Goal: Task Accomplishment & Management: Use online tool/utility

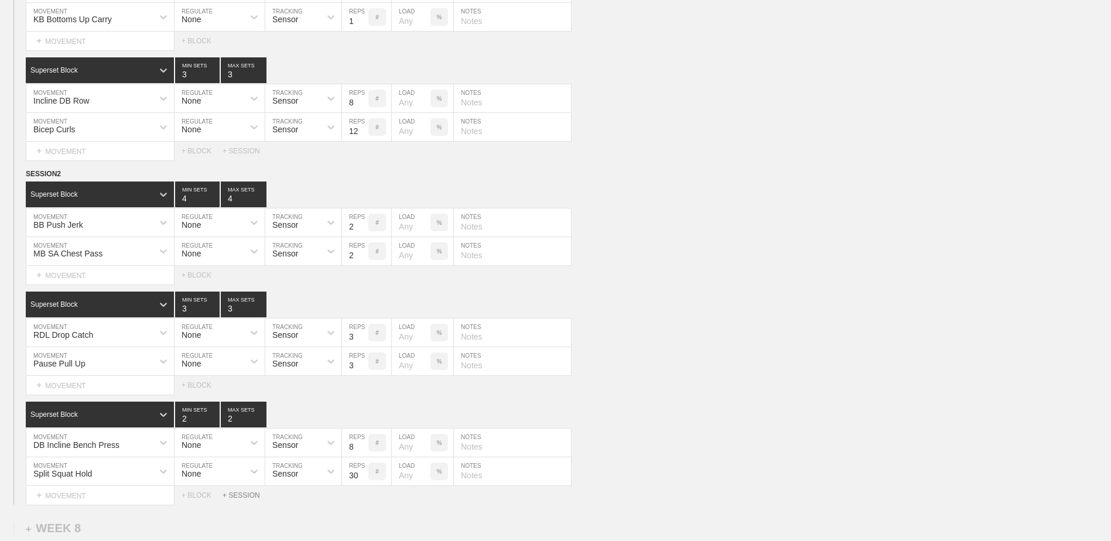
scroll to position [5000, 0]
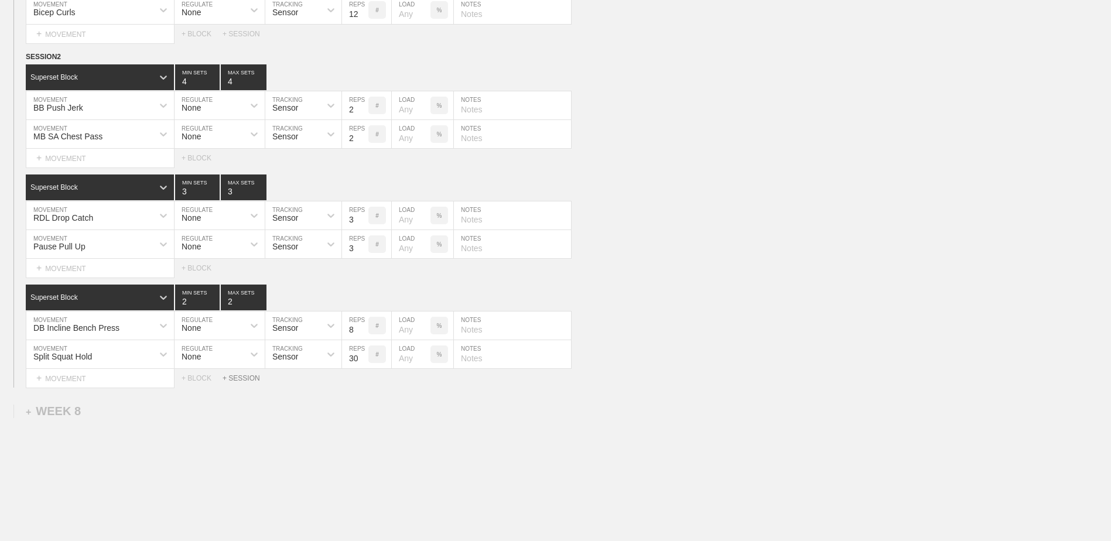
click at [243, 383] on div "+ SESSION" at bounding box center [246, 378] width 47 height 8
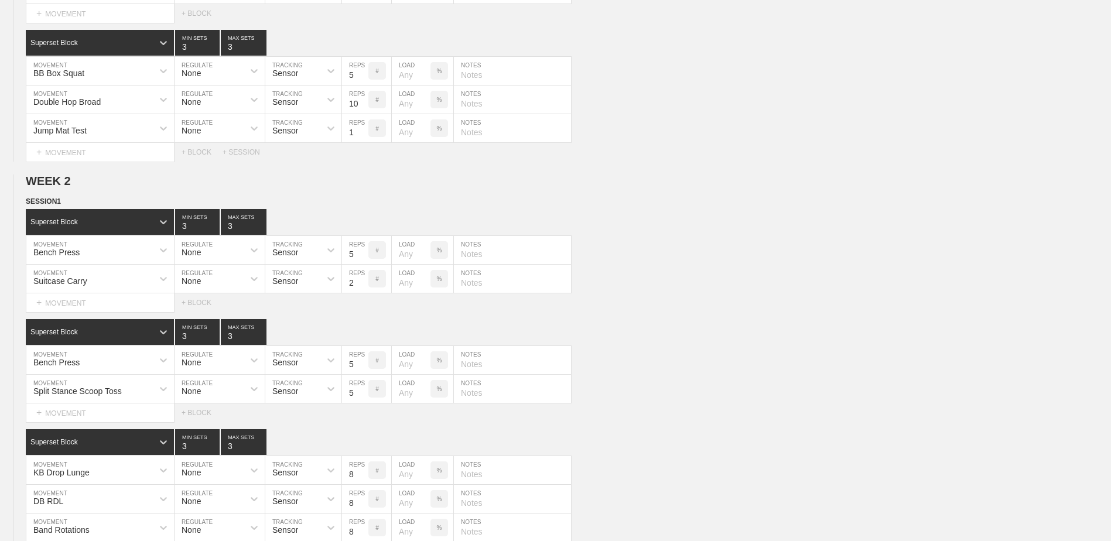
scroll to position [0, 0]
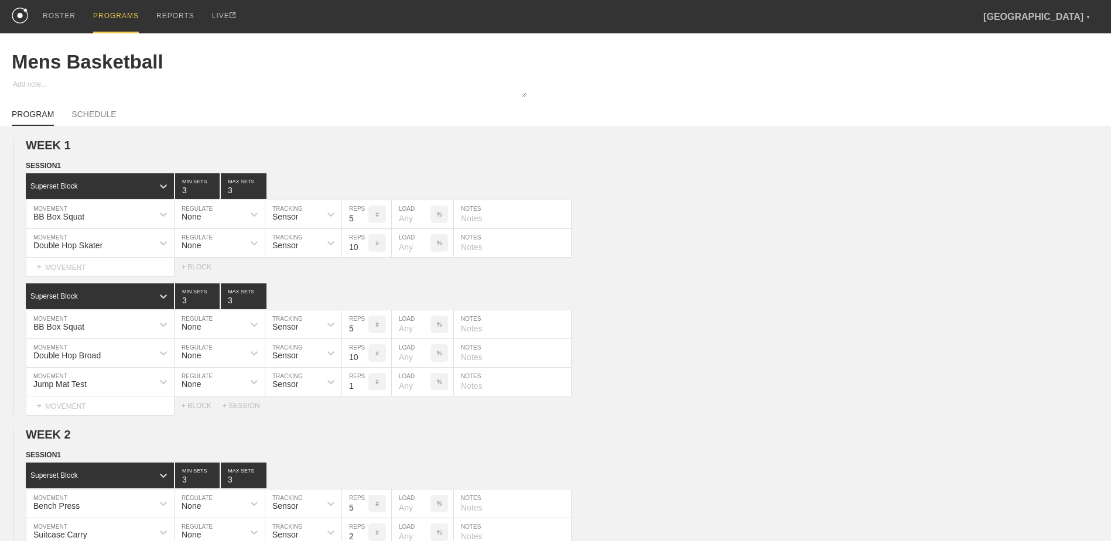
click at [107, 6] on div "PROGRAMS" at bounding box center [116, 16] width 46 height 33
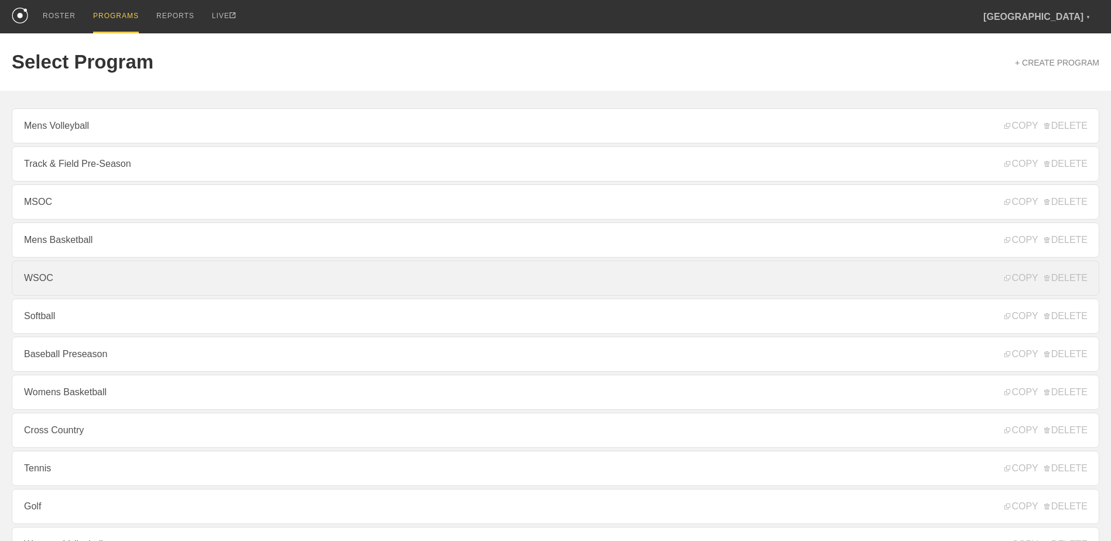
scroll to position [126, 0]
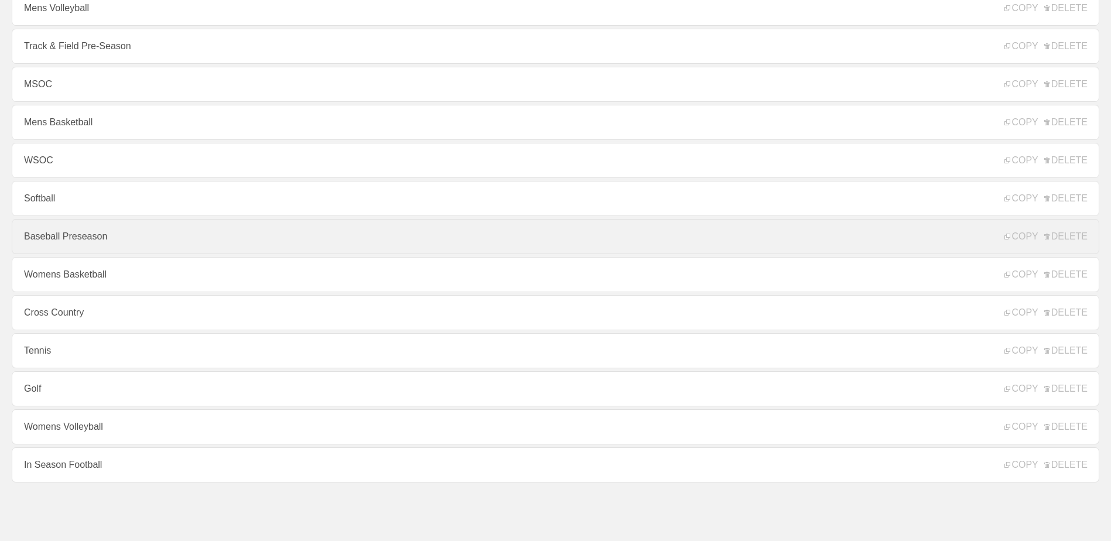
click at [125, 231] on link "Baseball Preseason" at bounding box center [556, 236] width 1088 height 35
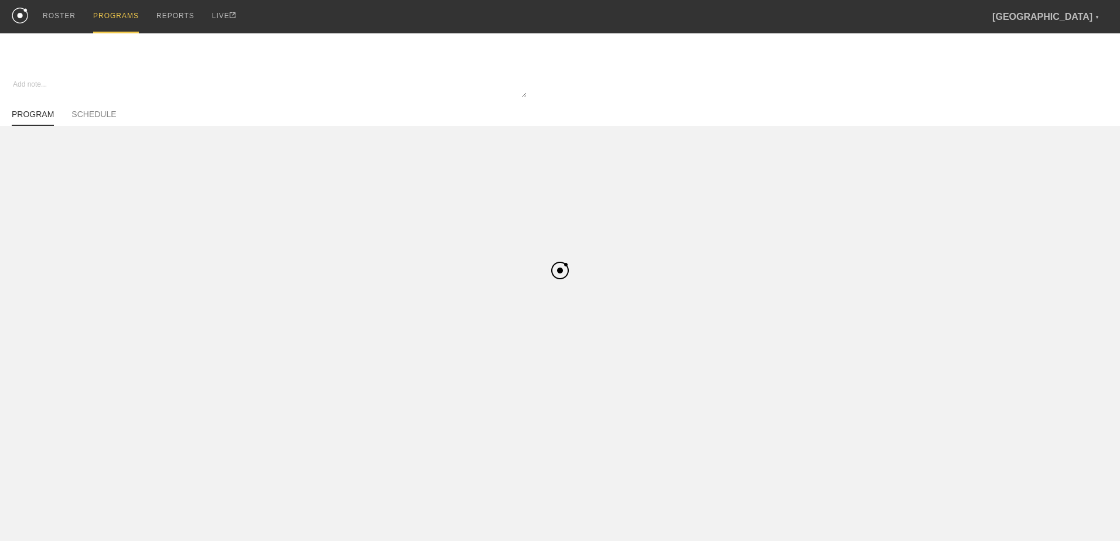
type textarea "x"
type input "Baseball Preseason"
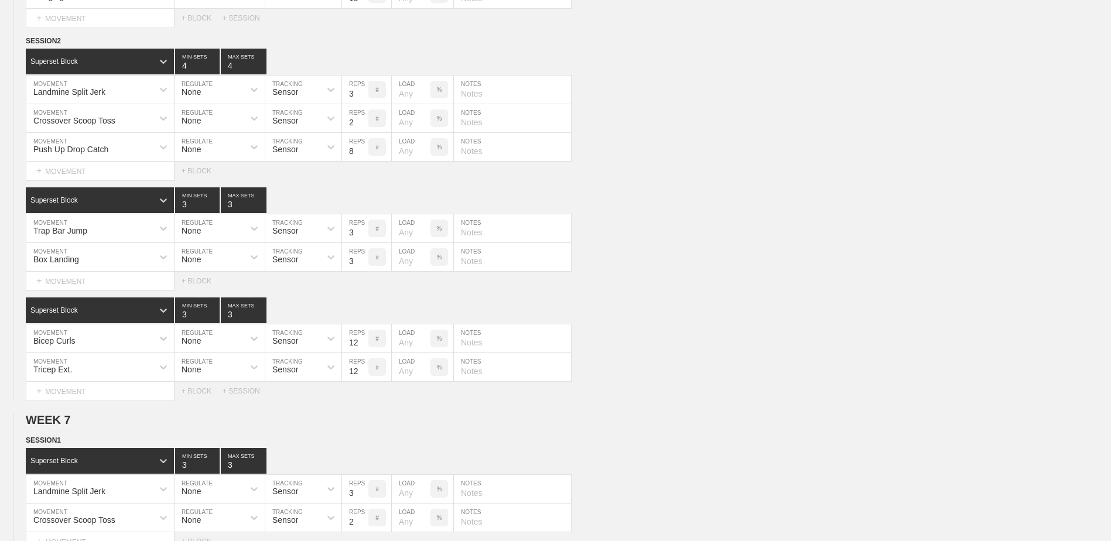
scroll to position [4785, 0]
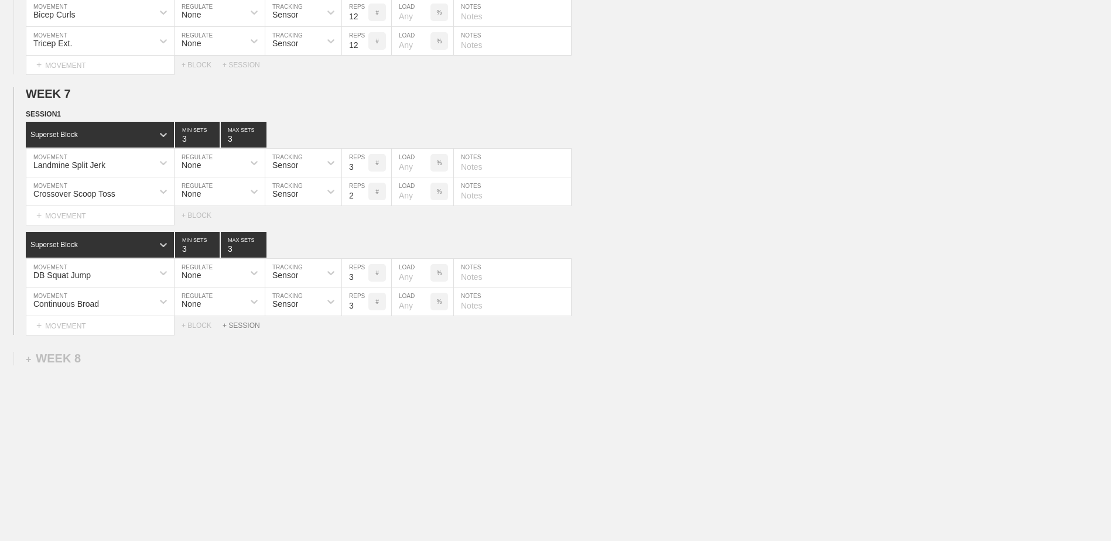
click at [247, 323] on div "+ SESSION" at bounding box center [246, 326] width 47 height 8
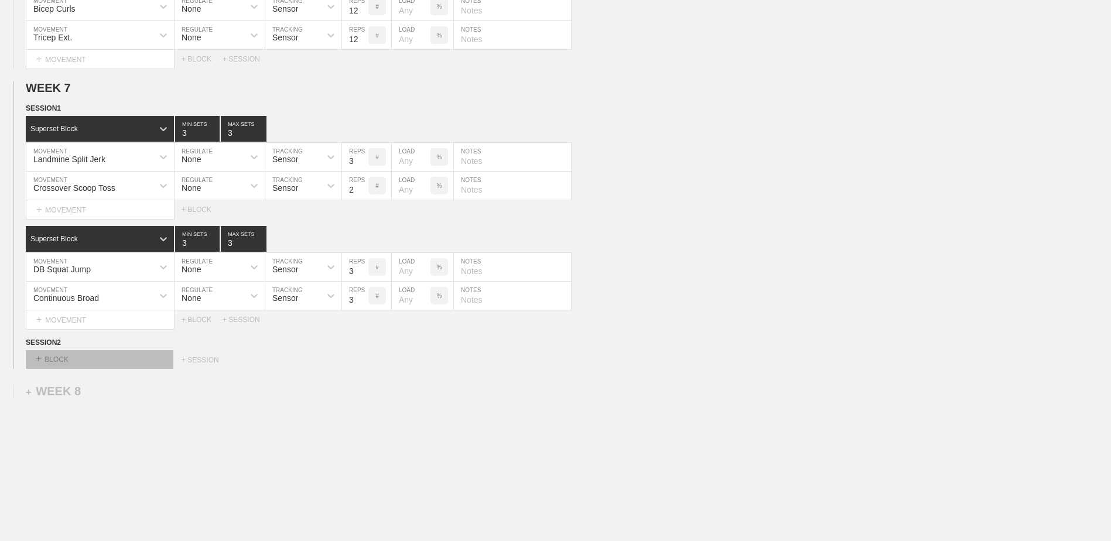
click at [88, 359] on div "+ BLOCK" at bounding box center [100, 359] width 148 height 19
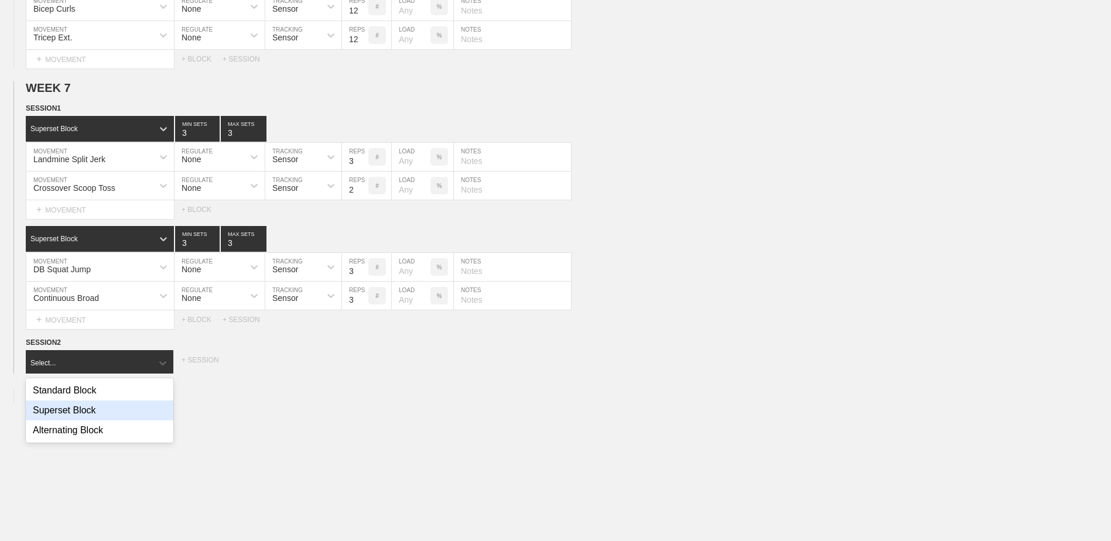
click at [93, 413] on div "Superset Block" at bounding box center [100, 411] width 148 height 20
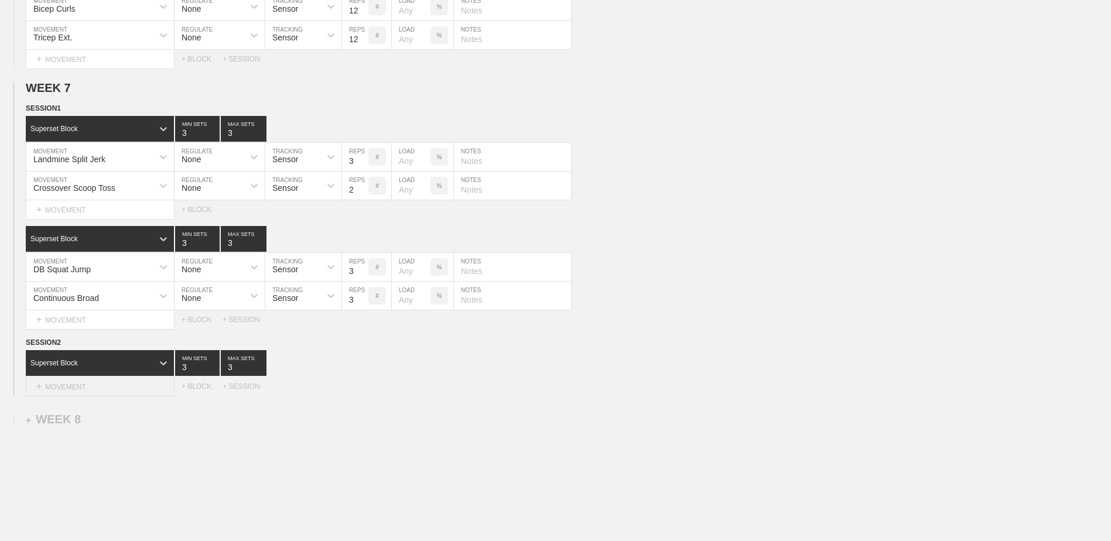
click at [97, 393] on div "+ MOVEMENT" at bounding box center [100, 386] width 149 height 19
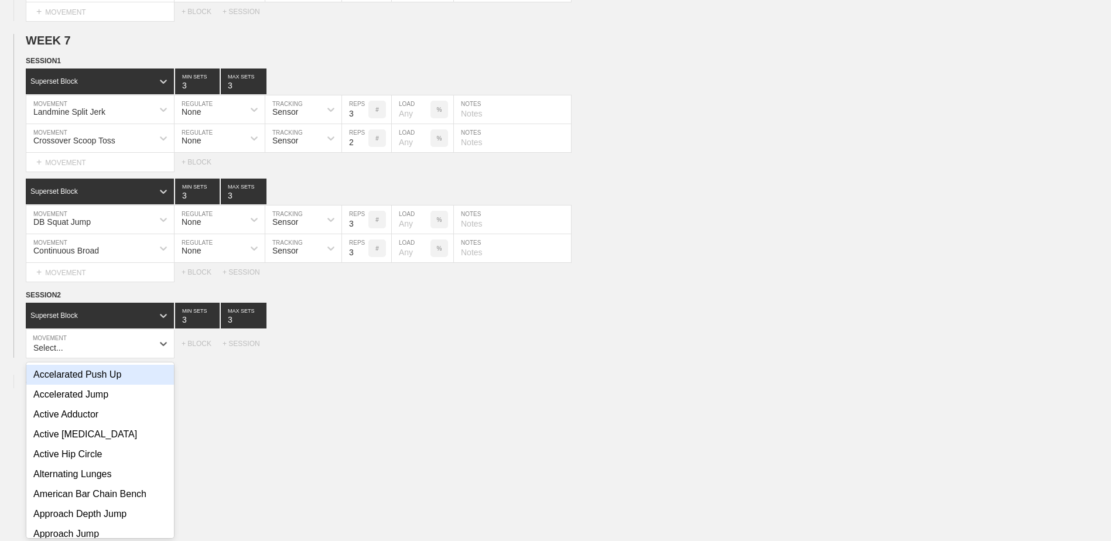
scroll to position [4840, 0]
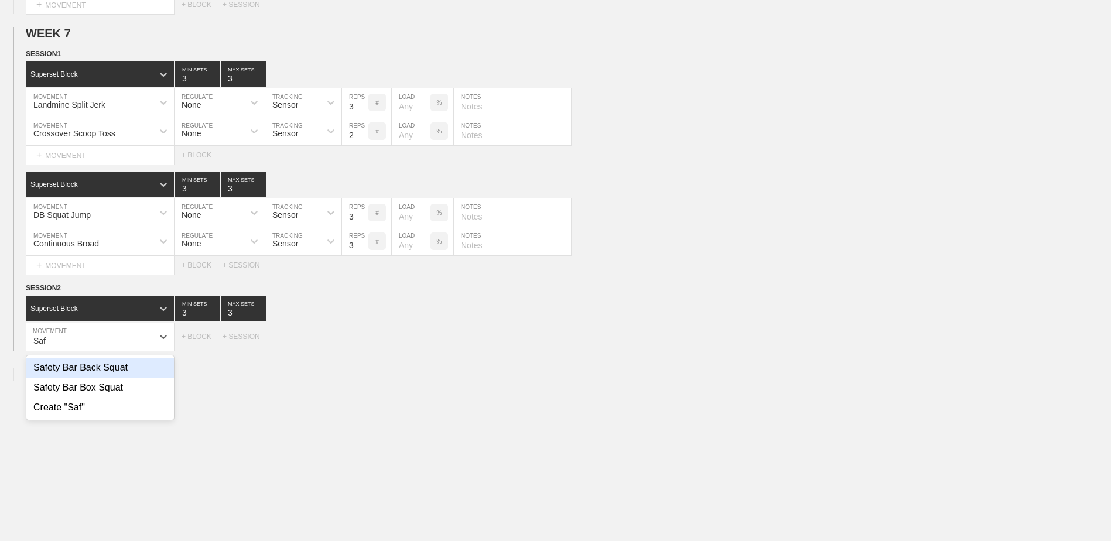
click at [97, 377] on div "Safety Bar Back Squat" at bounding box center [100, 368] width 148 height 20
type input "Saf"
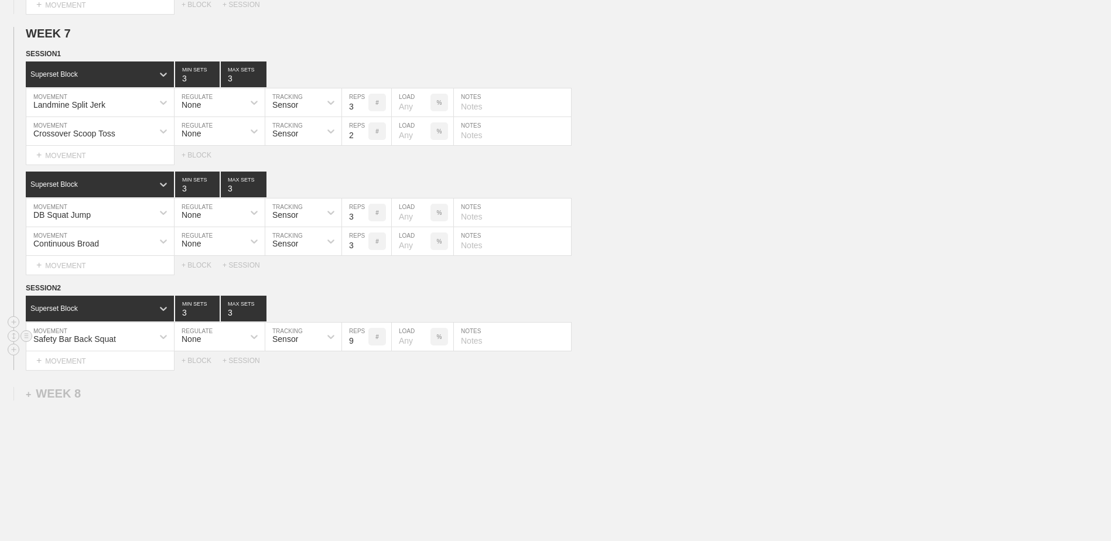
click at [363, 345] on input "9" at bounding box center [355, 337] width 26 height 28
click at [363, 345] on input "10" at bounding box center [355, 337] width 26 height 28
click at [363, 345] on input "11" at bounding box center [355, 337] width 26 height 28
click at [363, 348] on input "10" at bounding box center [355, 337] width 26 height 28
click at [363, 348] on input "9" at bounding box center [355, 337] width 26 height 28
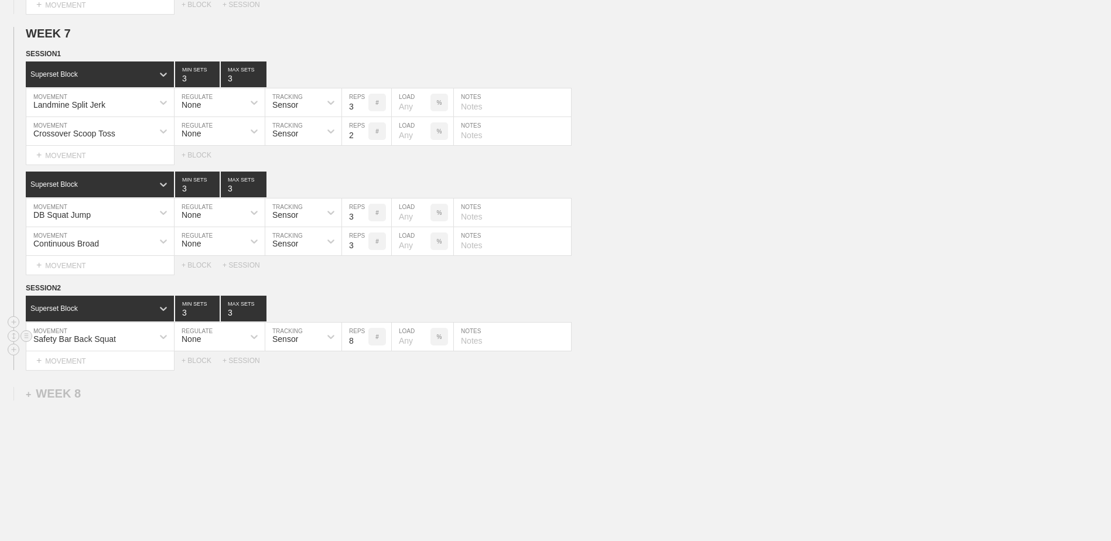
click at [363, 348] on input "8" at bounding box center [355, 337] width 26 height 28
click at [363, 348] on input "7" at bounding box center [355, 337] width 26 height 28
click at [363, 348] on input "6" at bounding box center [355, 337] width 26 height 28
click at [363, 348] on input "5" at bounding box center [355, 337] width 26 height 28
click at [363, 348] on input "4" at bounding box center [355, 337] width 26 height 28
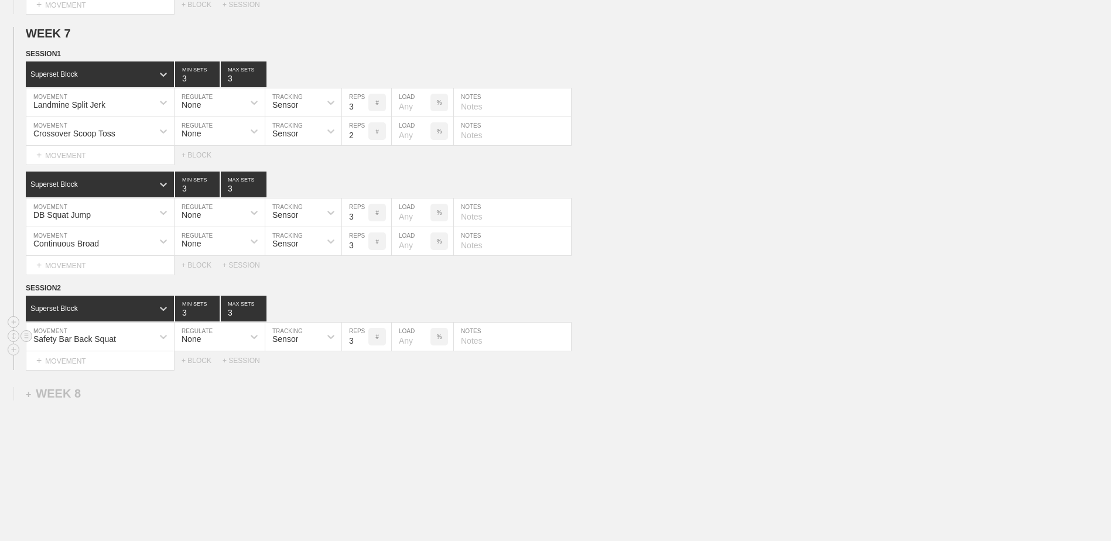
type input "3"
click at [363, 348] on input "3" at bounding box center [355, 337] width 26 height 28
click at [80, 351] on div "Safety Bar Back Squat" at bounding box center [100, 337] width 148 height 28
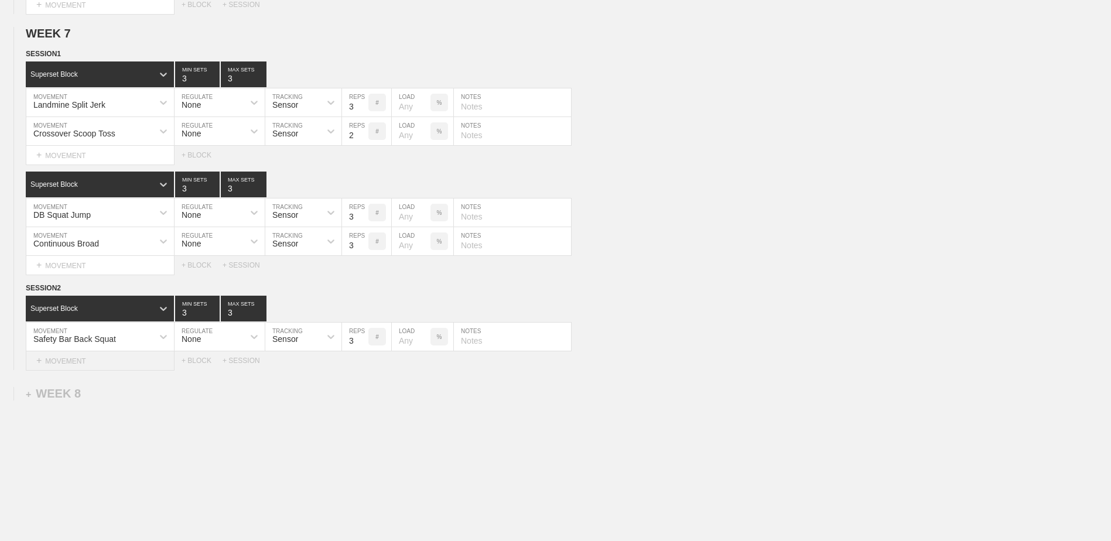
click at [133, 370] on div "+ MOVEMENT" at bounding box center [100, 361] width 149 height 19
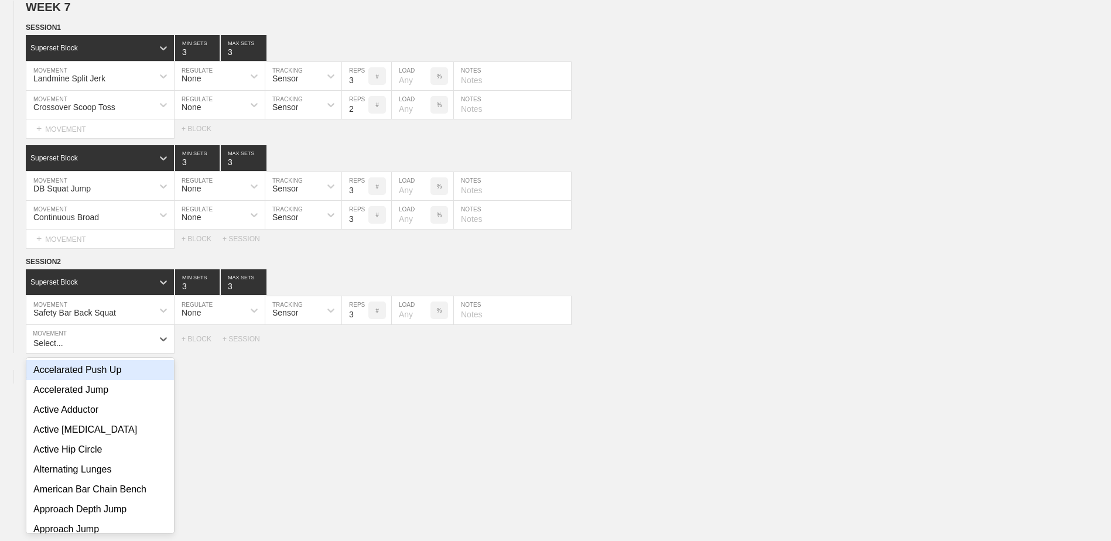
scroll to position [4868, 0]
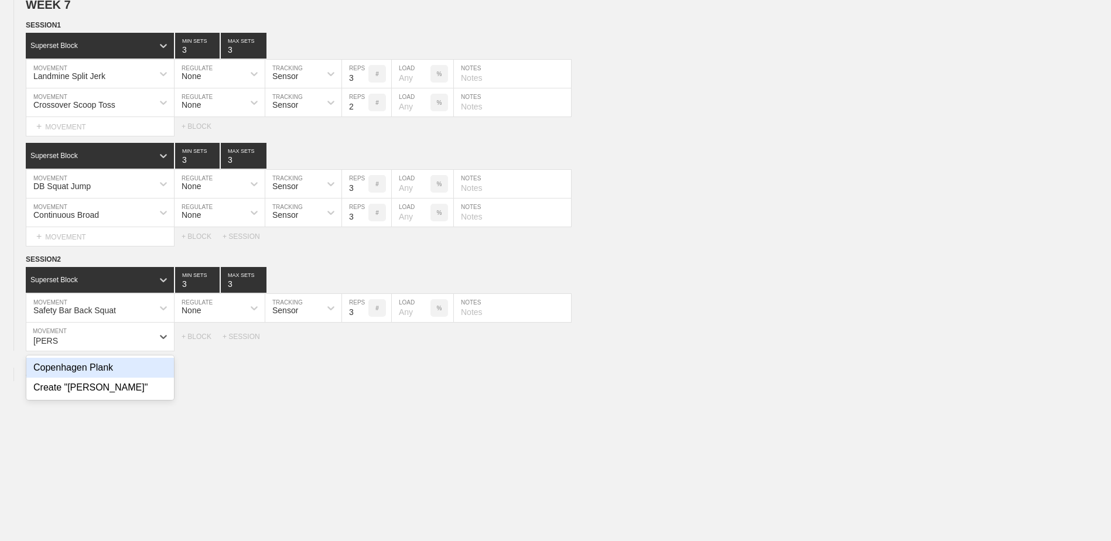
click at [132, 369] on div "Copenhagen Plank" at bounding box center [100, 368] width 148 height 20
type input "[PERSON_NAME]"
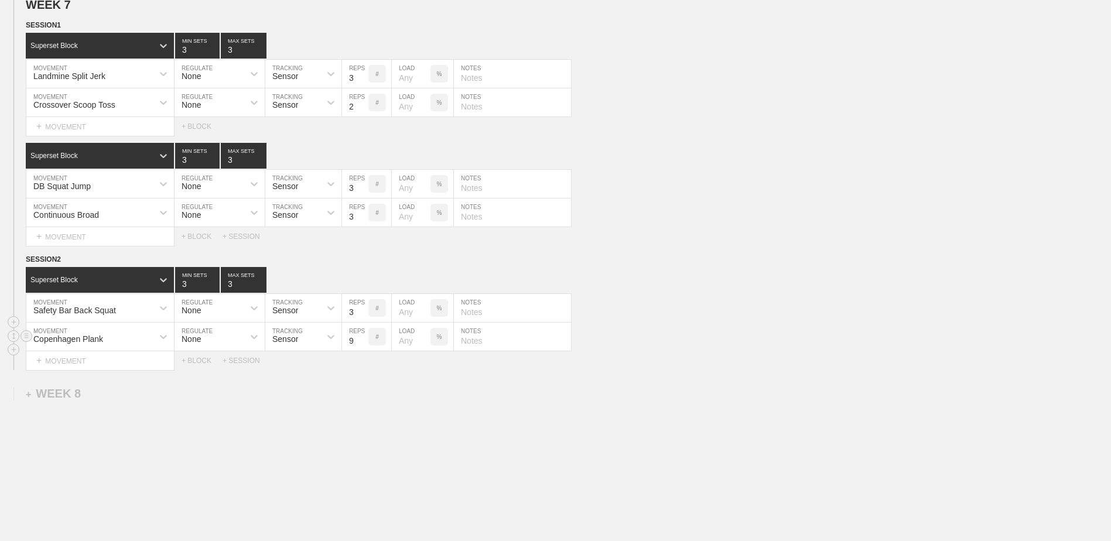
click at [361, 344] on input "9" at bounding box center [355, 337] width 26 height 28
click at [361, 344] on input "10" at bounding box center [355, 337] width 26 height 28
click at [361, 344] on input "11" at bounding box center [355, 337] width 26 height 28
click at [361, 344] on input "12" at bounding box center [355, 337] width 26 height 28
click at [361, 344] on input "13" at bounding box center [355, 337] width 26 height 28
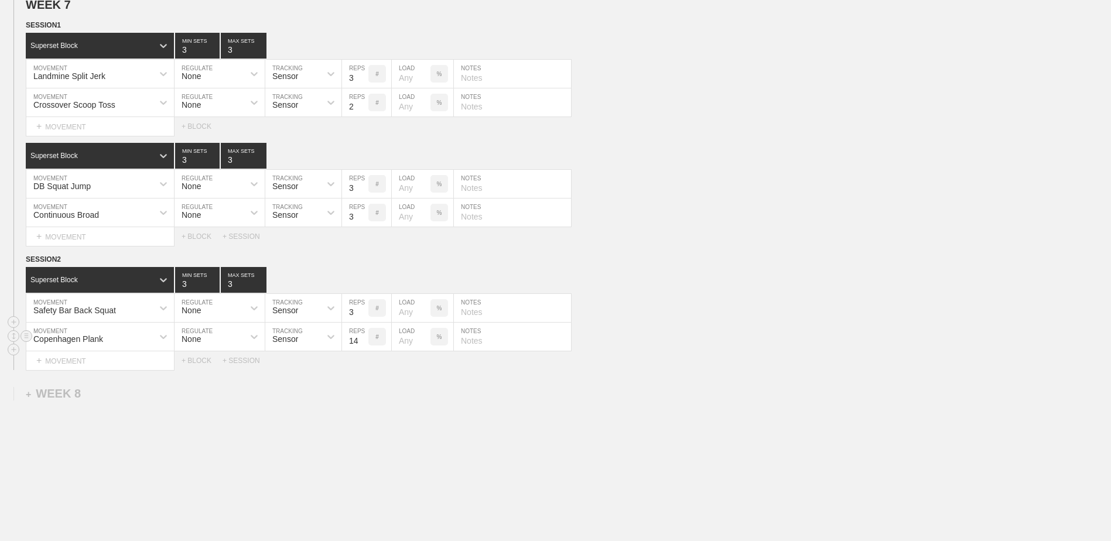
click at [361, 344] on input "14" at bounding box center [355, 337] width 26 height 28
click at [361, 344] on input "15" at bounding box center [355, 337] width 26 height 28
click at [361, 344] on input "16" at bounding box center [355, 337] width 26 height 28
click at [361, 344] on input "17" at bounding box center [355, 337] width 26 height 28
click at [361, 344] on input "18" at bounding box center [355, 337] width 26 height 28
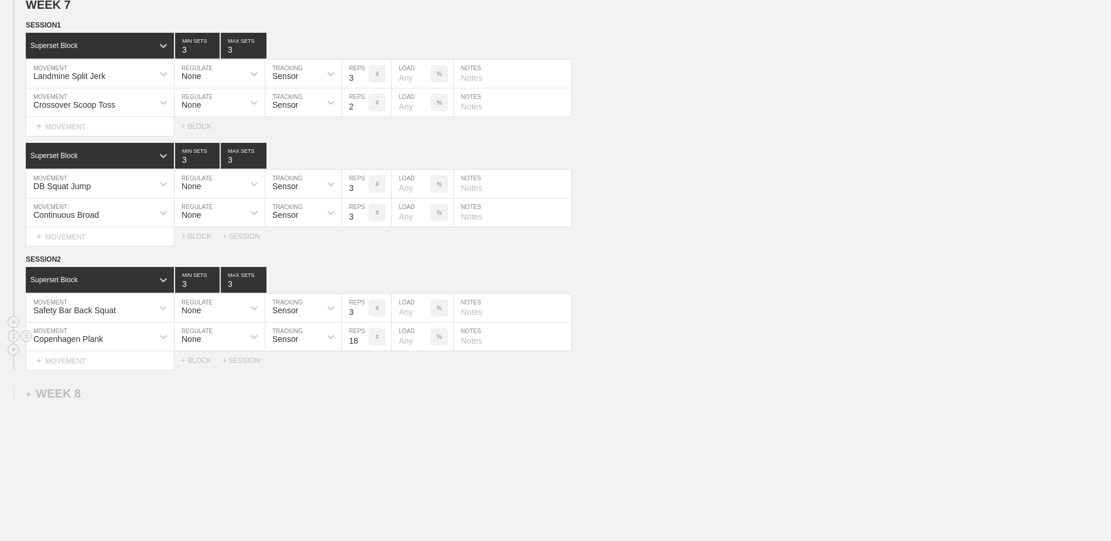
click at [361, 344] on input "19" at bounding box center [355, 337] width 26 height 28
click at [361, 344] on input "20" at bounding box center [355, 337] width 26 height 28
click at [361, 344] on input "21" at bounding box center [355, 337] width 26 height 28
click at [361, 344] on input "22" at bounding box center [355, 337] width 26 height 28
click at [361, 344] on input "23" at bounding box center [355, 337] width 26 height 28
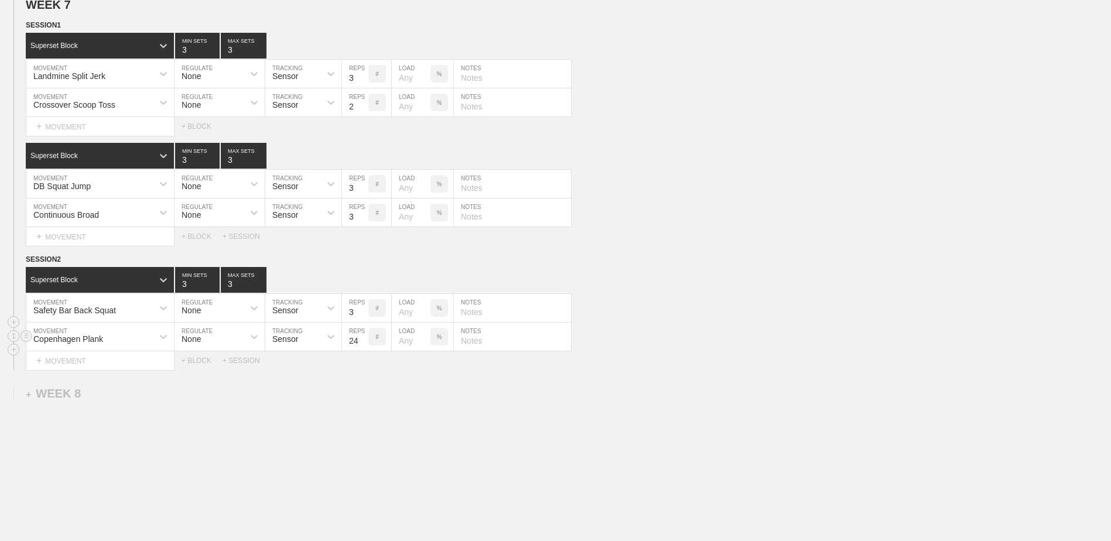
click at [361, 344] on input "24" at bounding box center [355, 337] width 26 height 28
click at [361, 344] on input "25" at bounding box center [355, 337] width 26 height 28
click at [361, 344] on input "26" at bounding box center [355, 337] width 26 height 28
click at [361, 344] on input "27" at bounding box center [355, 337] width 26 height 28
click at [361, 344] on input "28" at bounding box center [355, 337] width 26 height 28
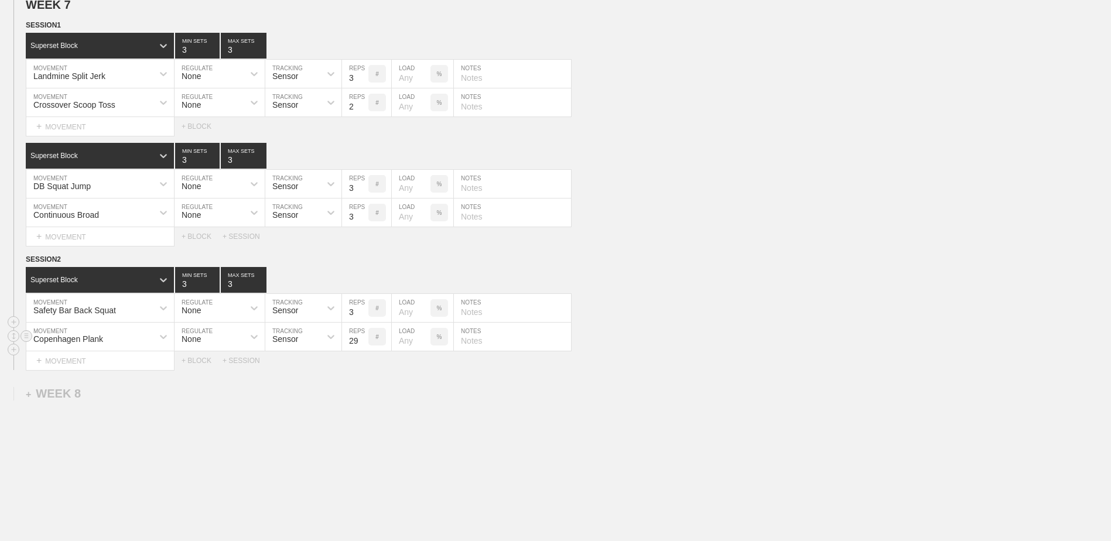
click at [361, 344] on input "29" at bounding box center [355, 337] width 26 height 28
type input "30"
click at [361, 344] on input "30" at bounding box center [355, 337] width 26 height 28
click at [201, 365] on div "+ BLOCK" at bounding box center [202, 361] width 41 height 8
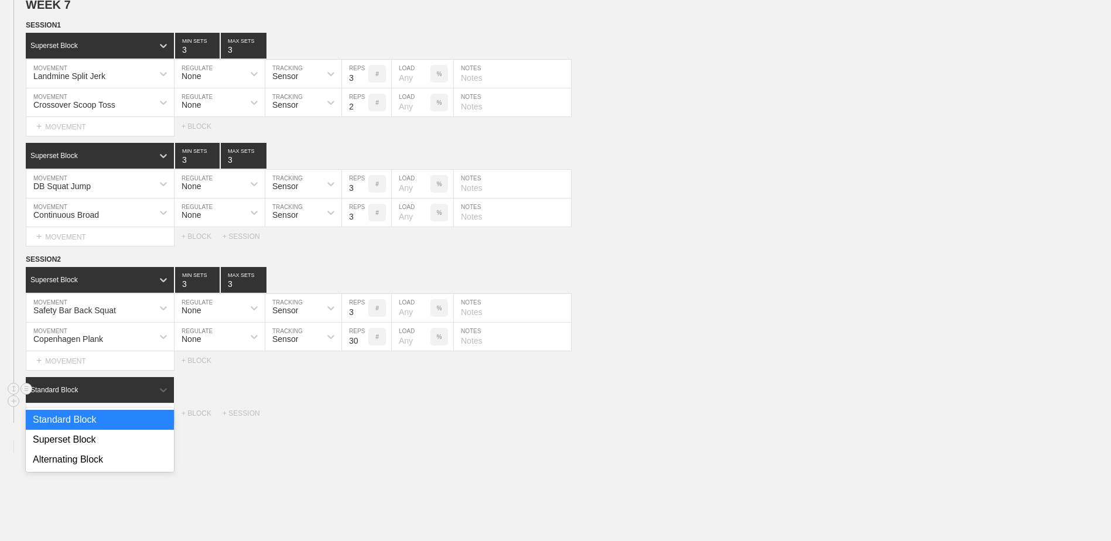
click at [110, 395] on div "Standard Block" at bounding box center [89, 390] width 127 height 11
click at [105, 443] on div "Superset Block" at bounding box center [100, 440] width 148 height 20
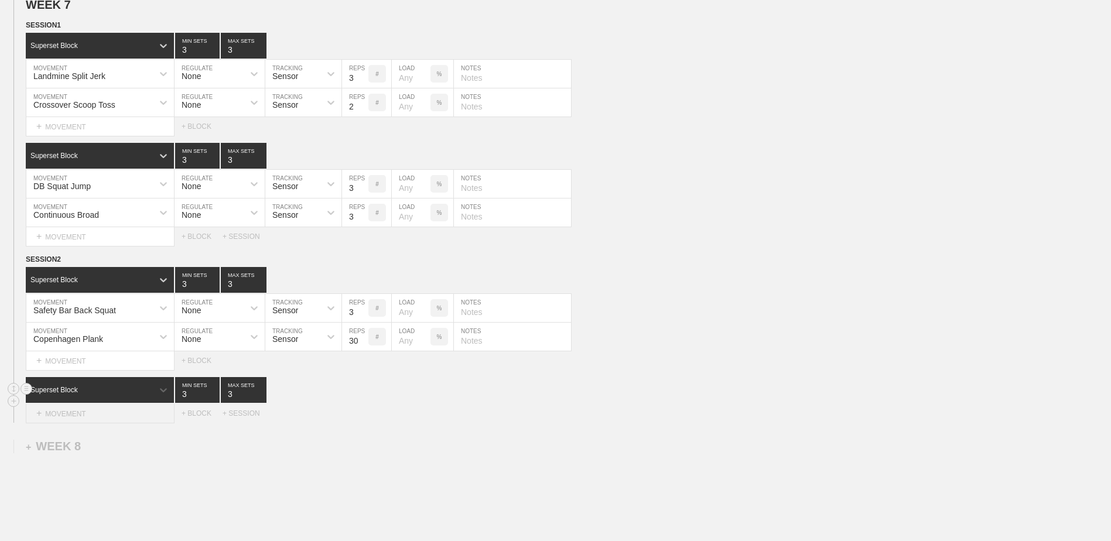
click at [110, 414] on div "+ MOVEMENT" at bounding box center [100, 413] width 149 height 19
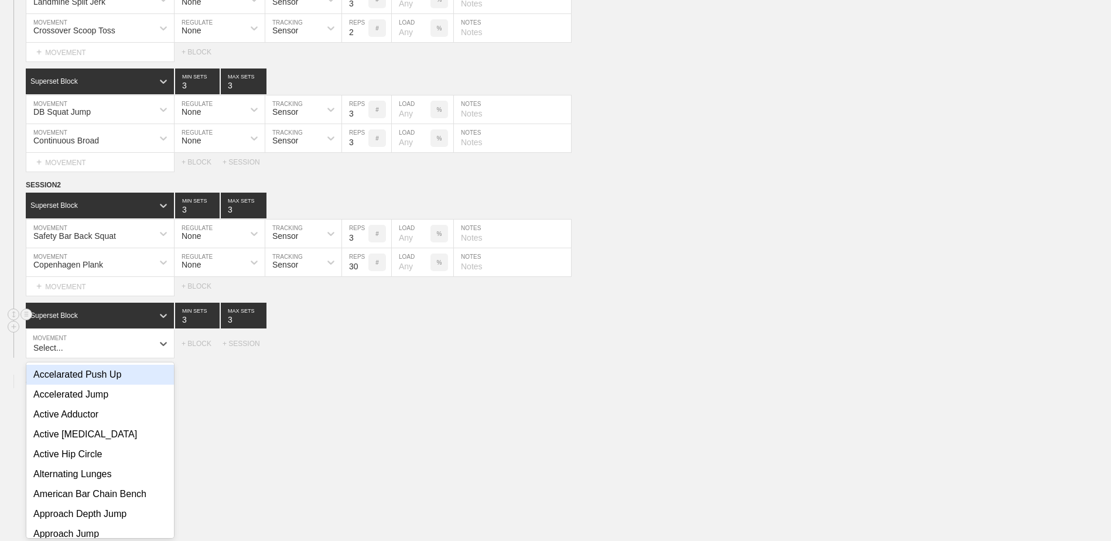
scroll to position [4950, 0]
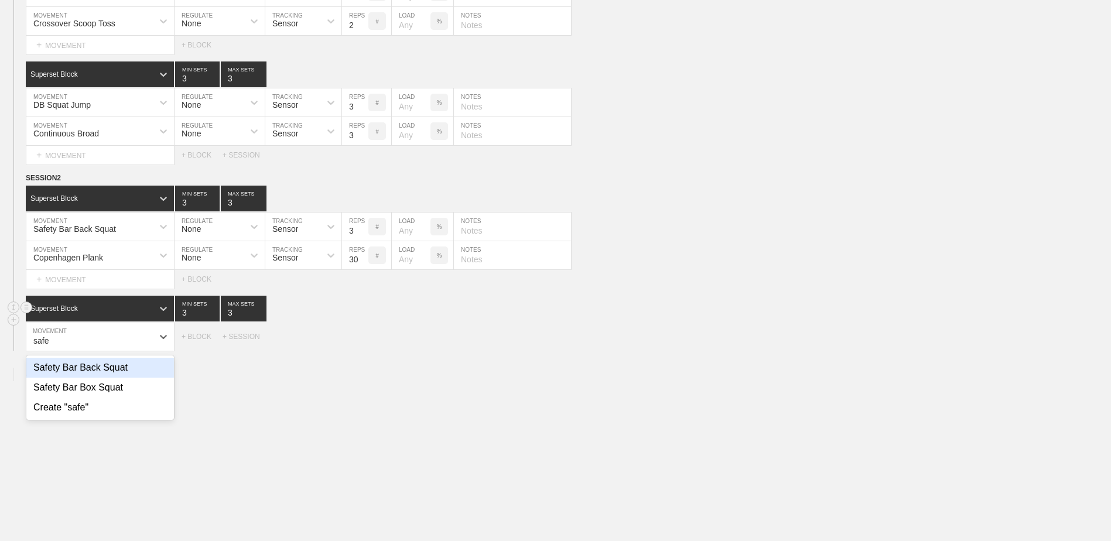
click at [117, 377] on div "Safety Bar Back Squat" at bounding box center [100, 368] width 148 height 20
type input "safe"
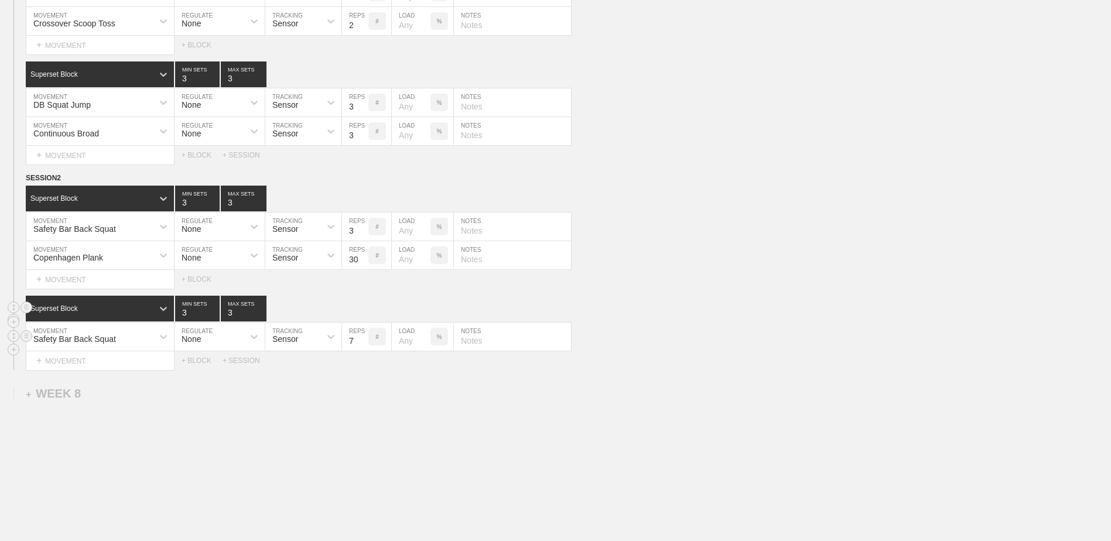
click at [363, 347] on input "7" at bounding box center [355, 337] width 26 height 28
click at [363, 347] on input "6" at bounding box center [355, 337] width 26 height 28
click at [363, 347] on input "5" at bounding box center [355, 337] width 26 height 28
click at [363, 347] on input "4" at bounding box center [355, 337] width 26 height 28
type input "3"
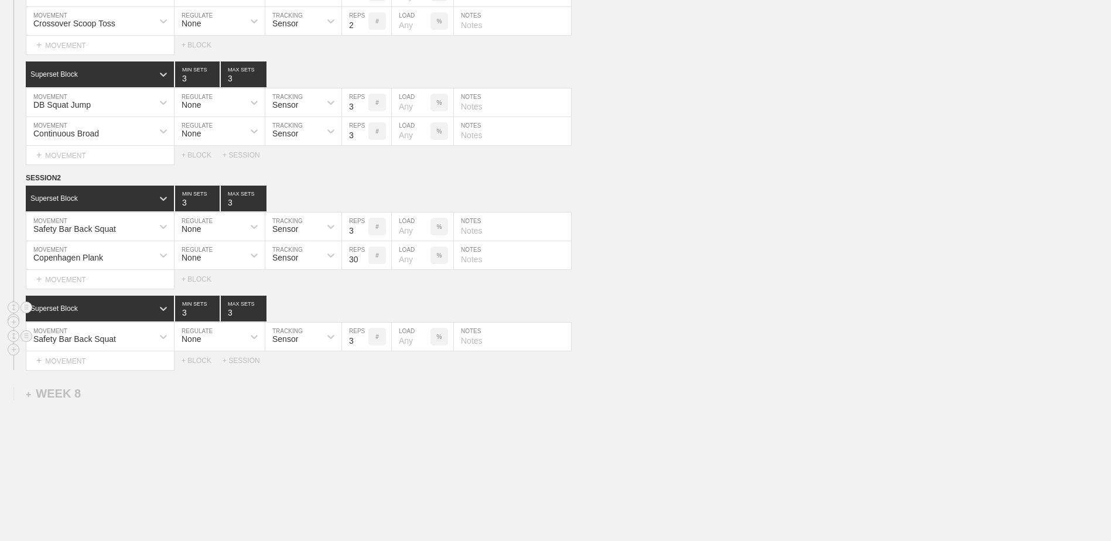
click at [363, 347] on input "3" at bounding box center [355, 337] width 26 height 28
click at [110, 367] on div "+ MOVEMENT" at bounding box center [100, 361] width 149 height 19
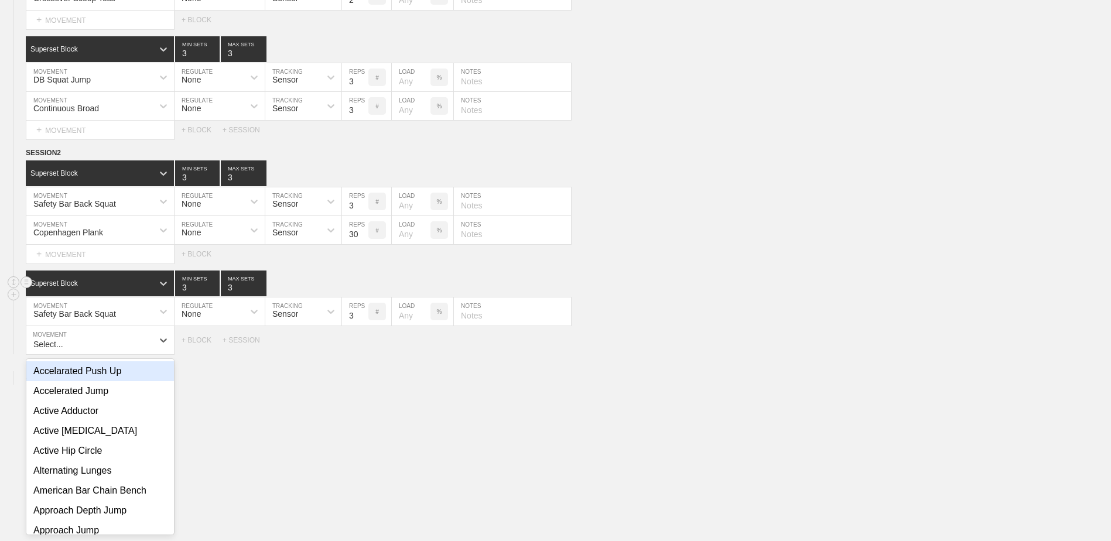
scroll to position [4978, 0]
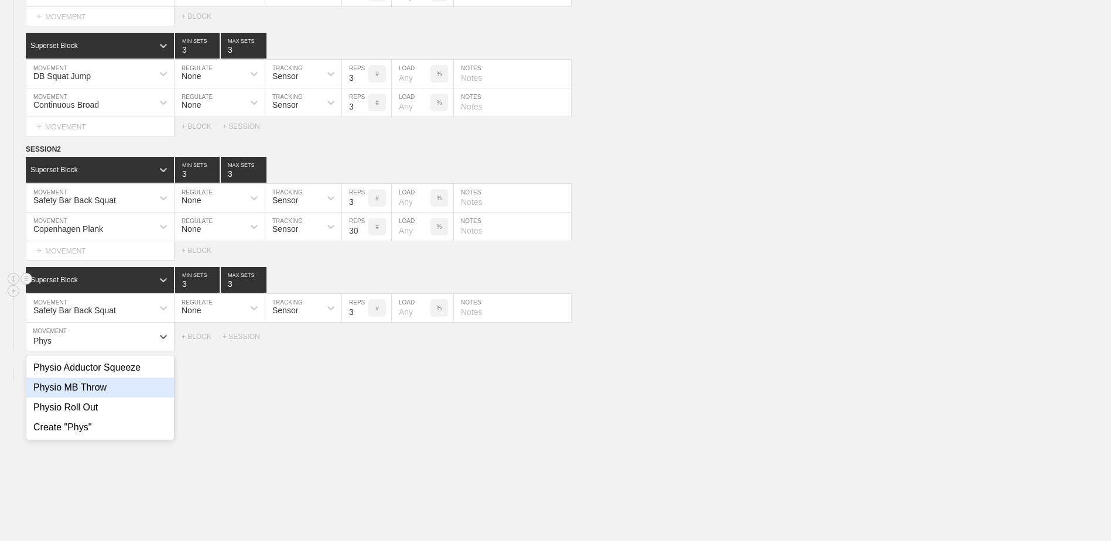
click at [115, 394] on div "Physio MB Throw" at bounding box center [100, 388] width 148 height 20
type input "Phys"
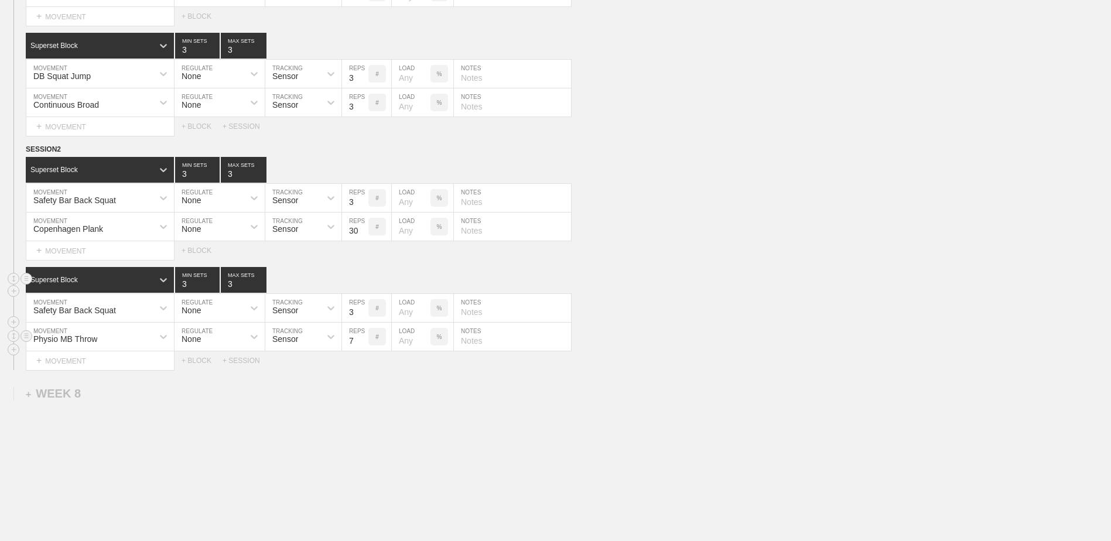
click at [364, 349] on input "7" at bounding box center [355, 337] width 26 height 28
click at [364, 349] on input "6" at bounding box center [355, 337] width 26 height 28
click at [364, 349] on input "5" at bounding box center [355, 337] width 26 height 28
click at [364, 349] on input "4" at bounding box center [355, 337] width 26 height 28
type input "3"
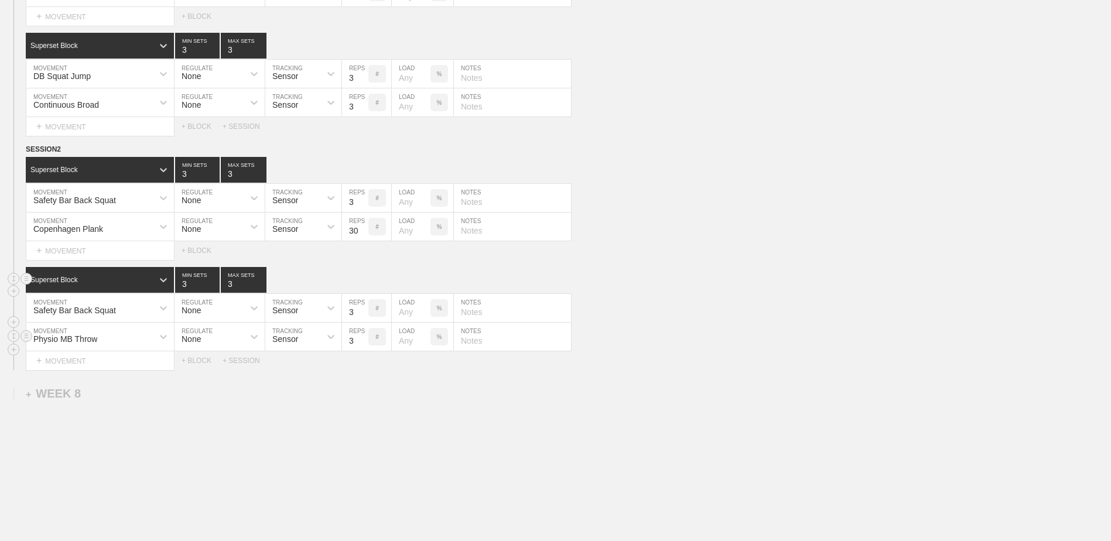
click at [364, 349] on input "3" at bounding box center [355, 337] width 26 height 28
click at [200, 365] on div "+ BLOCK" at bounding box center [202, 361] width 41 height 8
click at [152, 392] on div "Standard Block" at bounding box center [89, 390] width 127 height 11
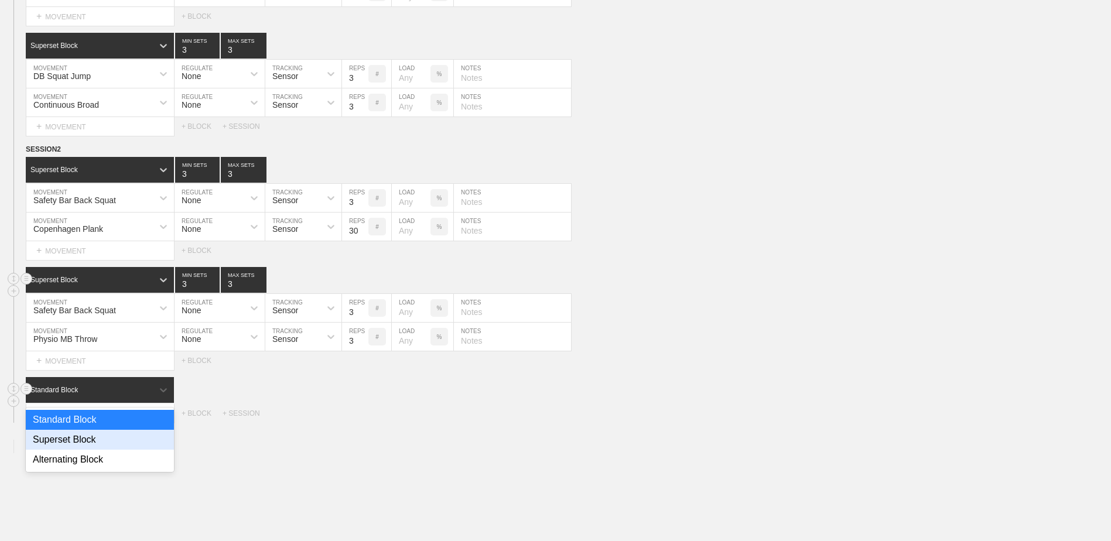
click at [144, 445] on div "Superset Block" at bounding box center [100, 440] width 148 height 20
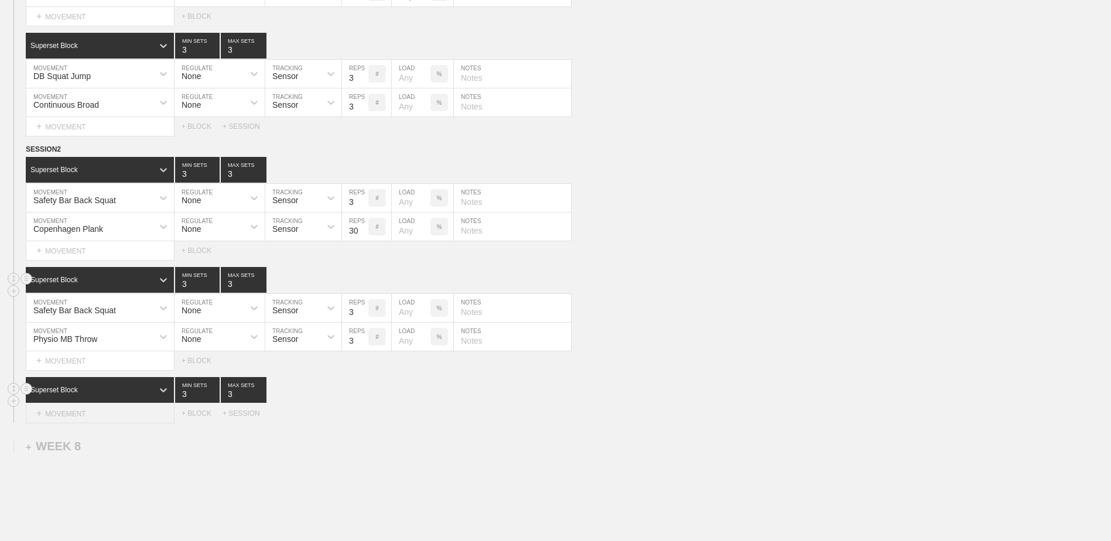
click at [100, 417] on div "+ MOVEMENT" at bounding box center [100, 413] width 149 height 19
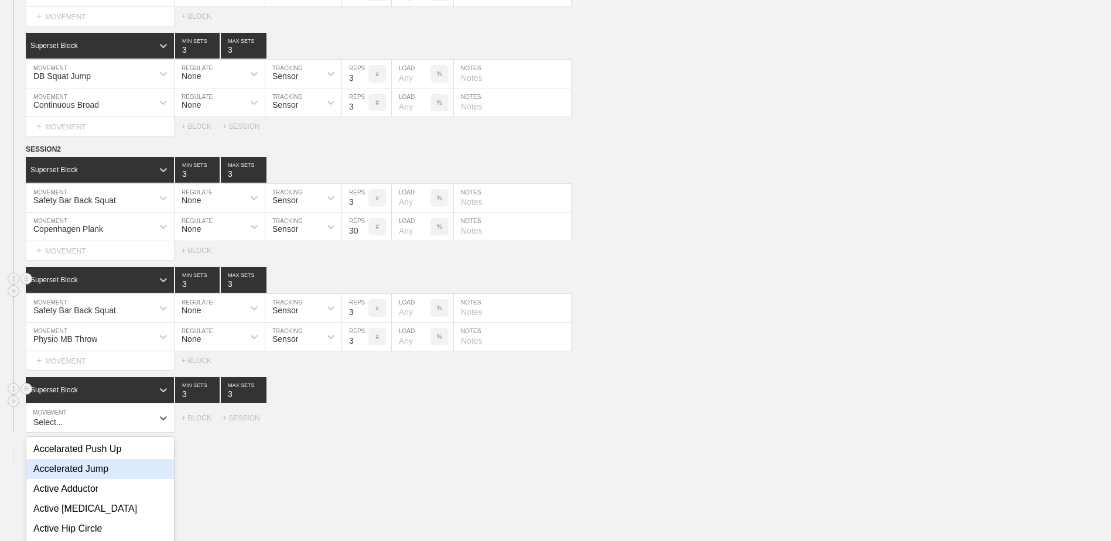
scroll to position [5060, 0]
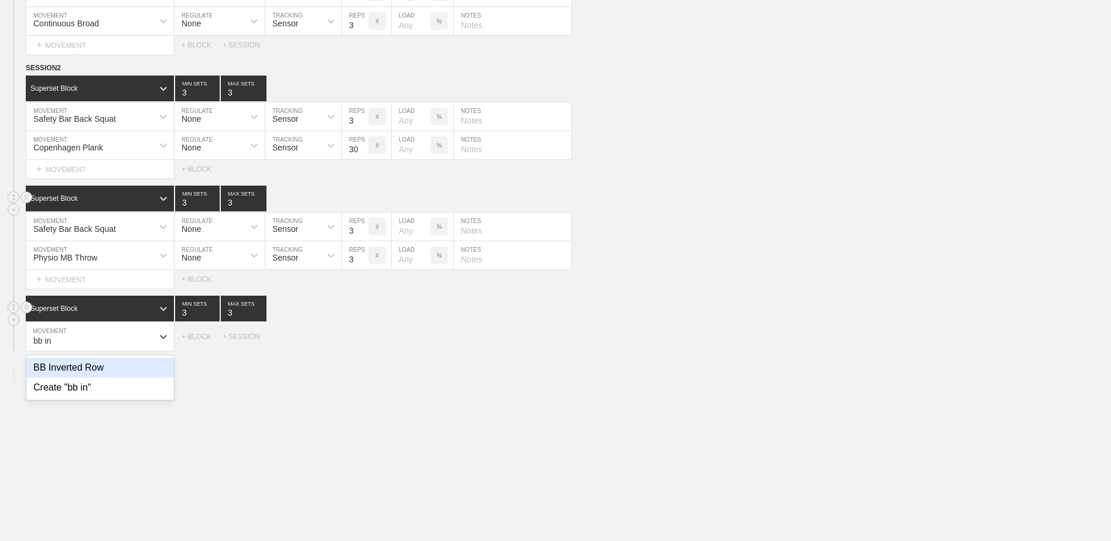
click at [60, 370] on div "BB Inverted Row" at bounding box center [100, 368] width 148 height 20
type input "bb in"
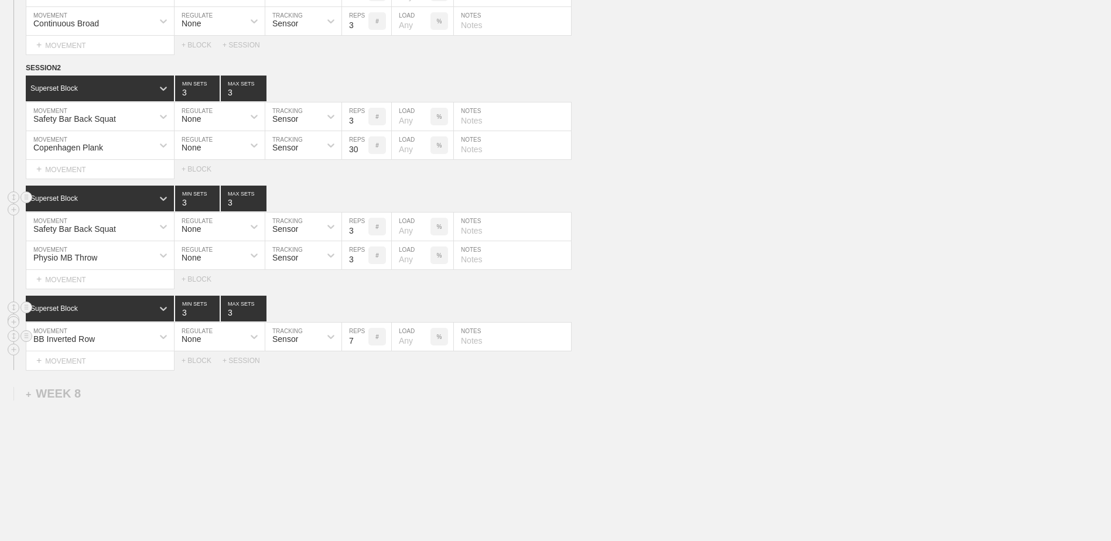
click at [360, 348] on input "7" at bounding box center [355, 337] width 26 height 28
click at [360, 348] on input "6" at bounding box center [355, 337] width 26 height 28
click at [360, 348] on input "5" at bounding box center [355, 337] width 26 height 28
click at [360, 348] on input "4" at bounding box center [355, 337] width 26 height 28
click at [366, 340] on input "4" at bounding box center [355, 337] width 26 height 28
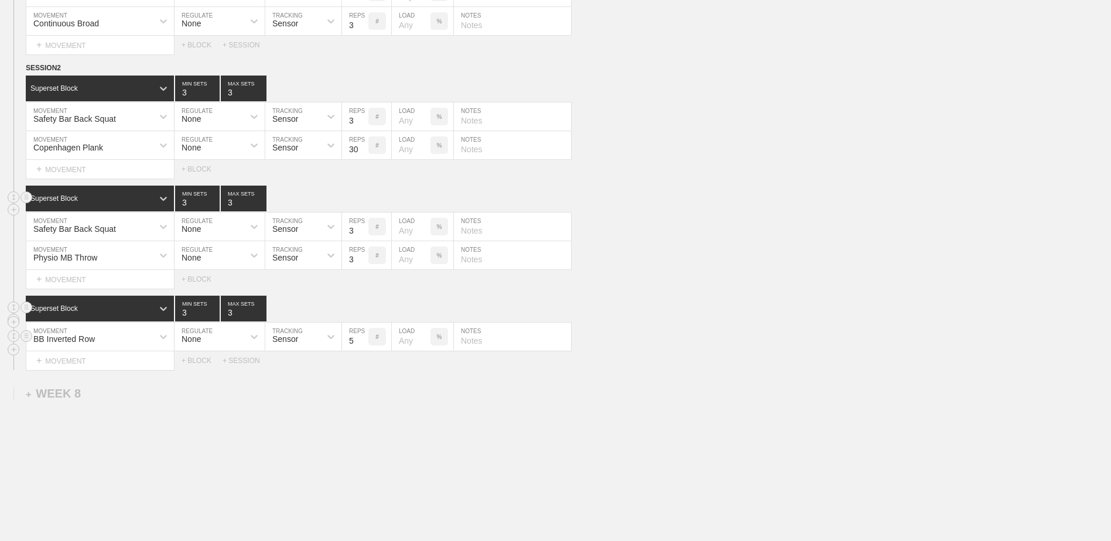
click at [364, 341] on input "5" at bounding box center [355, 337] width 26 height 28
type input "6"
click at [364, 341] on input "6" at bounding box center [355, 337] width 26 height 28
type input "4"
click at [216, 316] on input "4" at bounding box center [197, 309] width 45 height 26
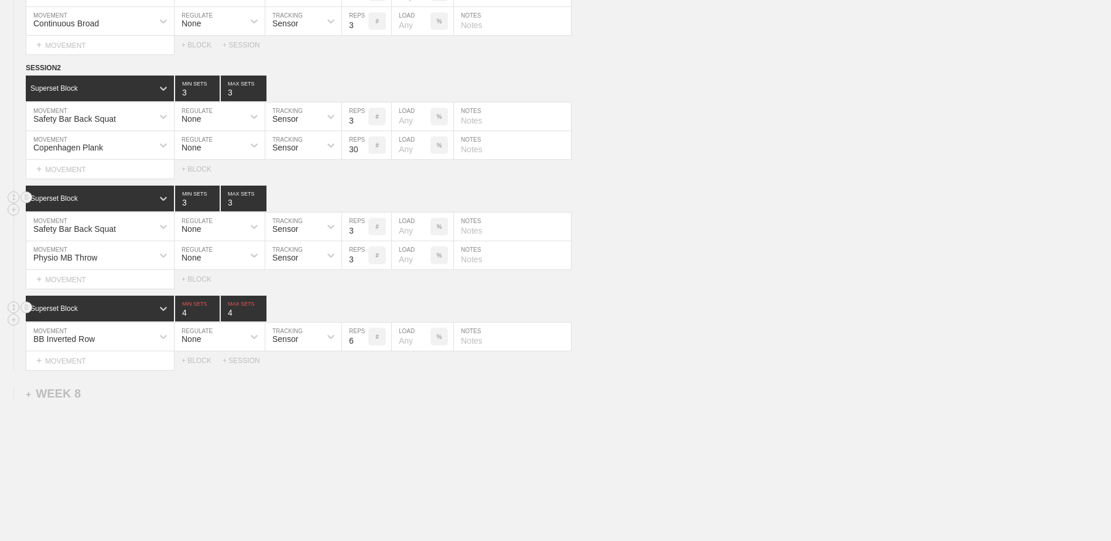
type input "4"
click at [260, 314] on input "4" at bounding box center [244, 309] width 46 height 26
click at [98, 370] on div "+ MOVEMENT" at bounding box center [100, 361] width 149 height 19
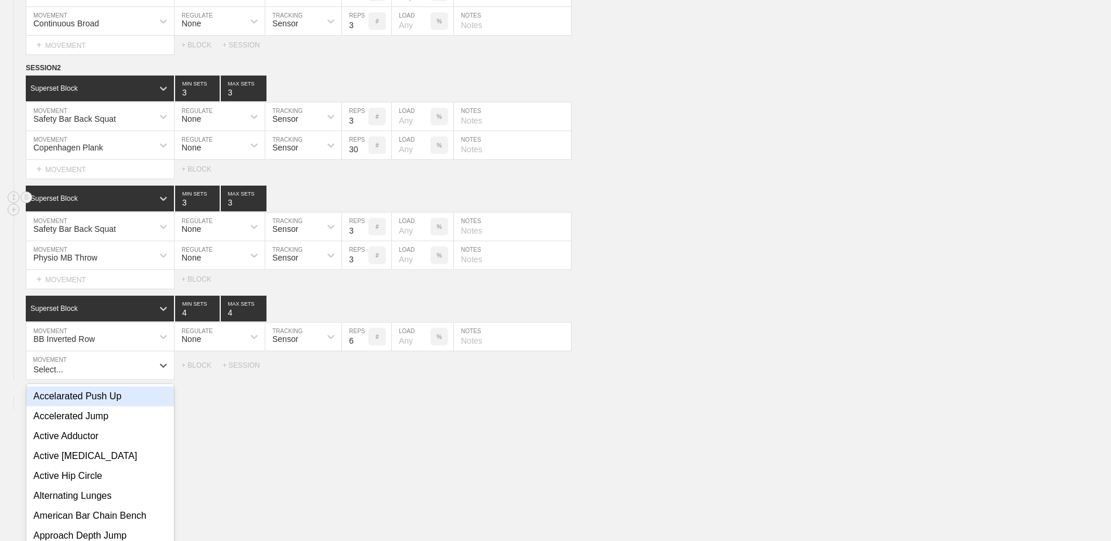
scroll to position [5089, 0]
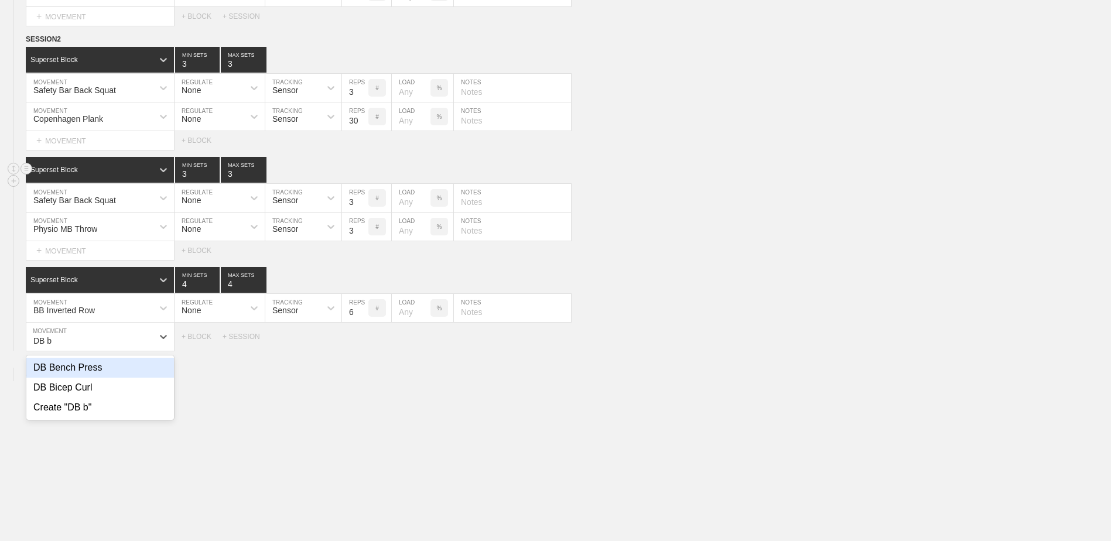
click at [98, 370] on div "DB Bench Press" at bounding box center [100, 368] width 148 height 20
type input "DB b"
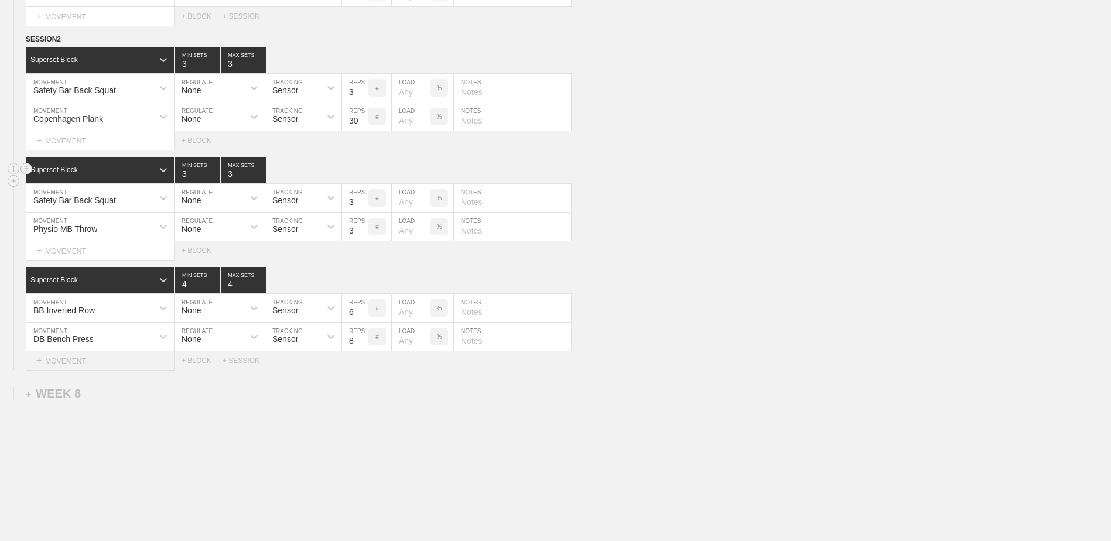
click at [95, 364] on div "+ MOVEMENT" at bounding box center [100, 361] width 149 height 19
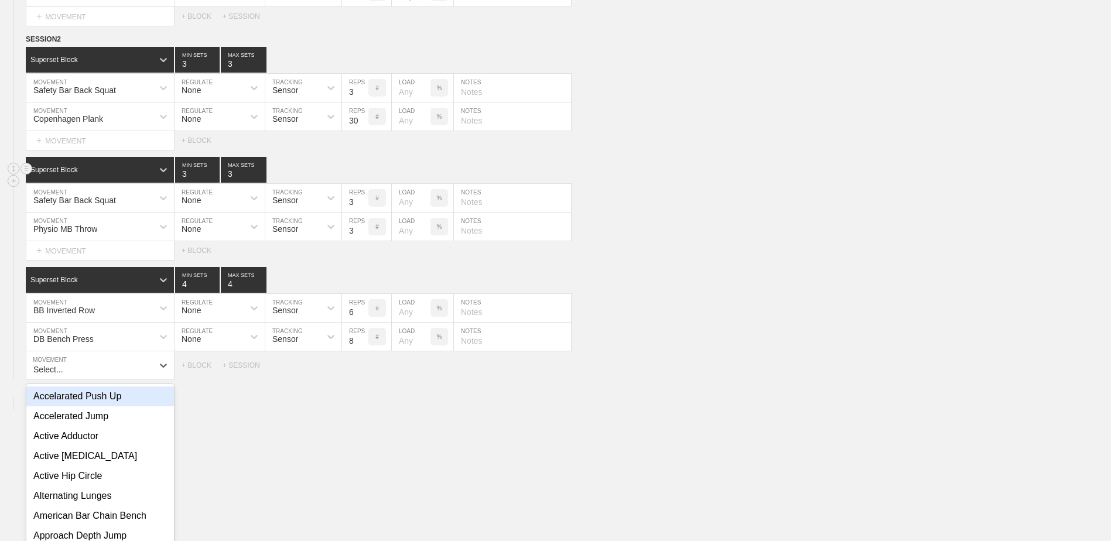
scroll to position [5117, 0]
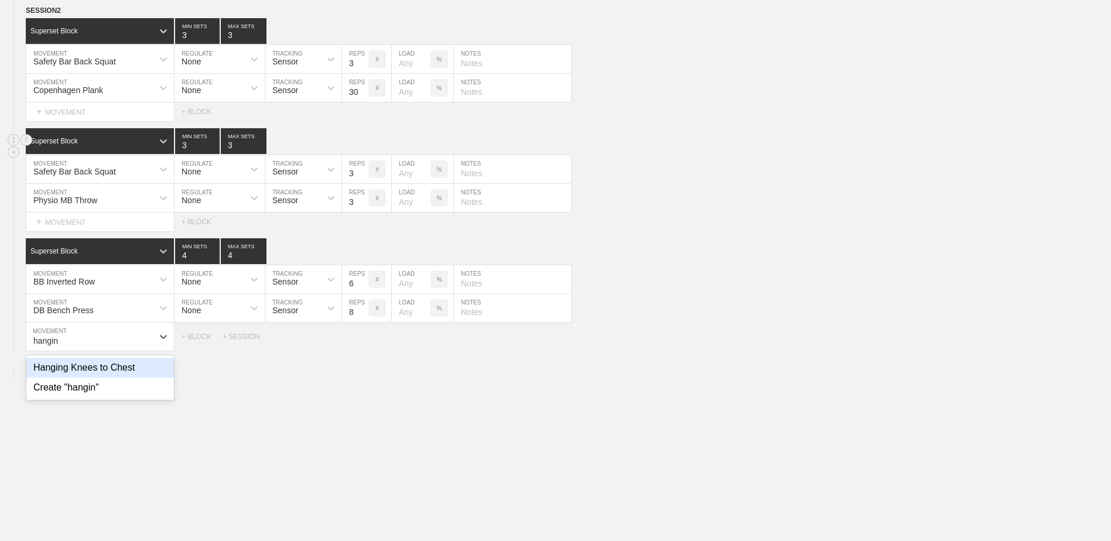
click at [104, 374] on div "Hanging Knees to Chest" at bounding box center [100, 368] width 148 height 20
type input "hangin"
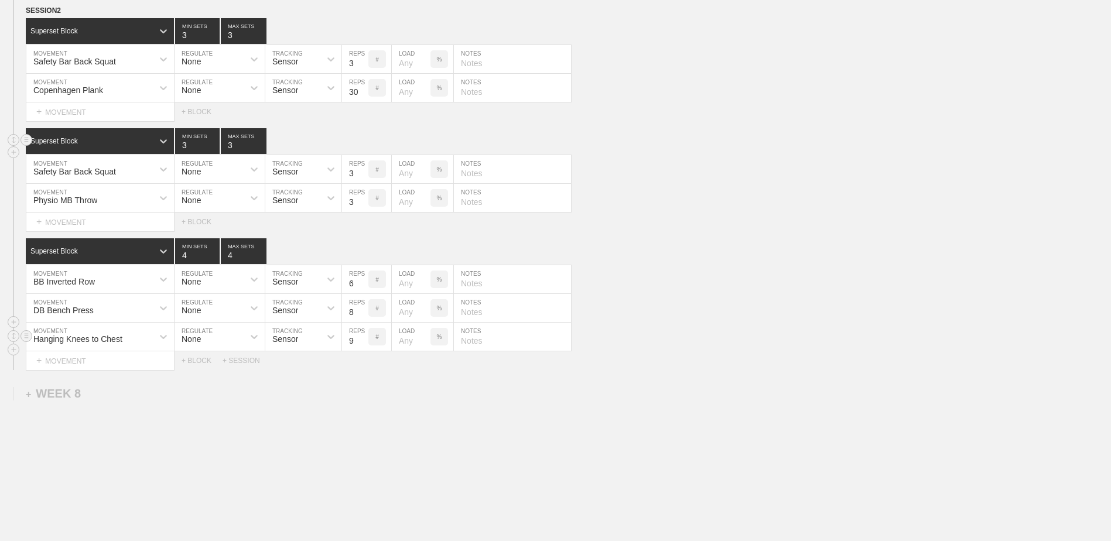
click at [364, 342] on input "9" at bounding box center [355, 337] width 26 height 28
click at [364, 342] on input "10" at bounding box center [355, 337] width 26 height 28
click at [364, 342] on input "11" at bounding box center [355, 337] width 26 height 28
type input "12"
click at [364, 342] on input "12" at bounding box center [355, 337] width 26 height 28
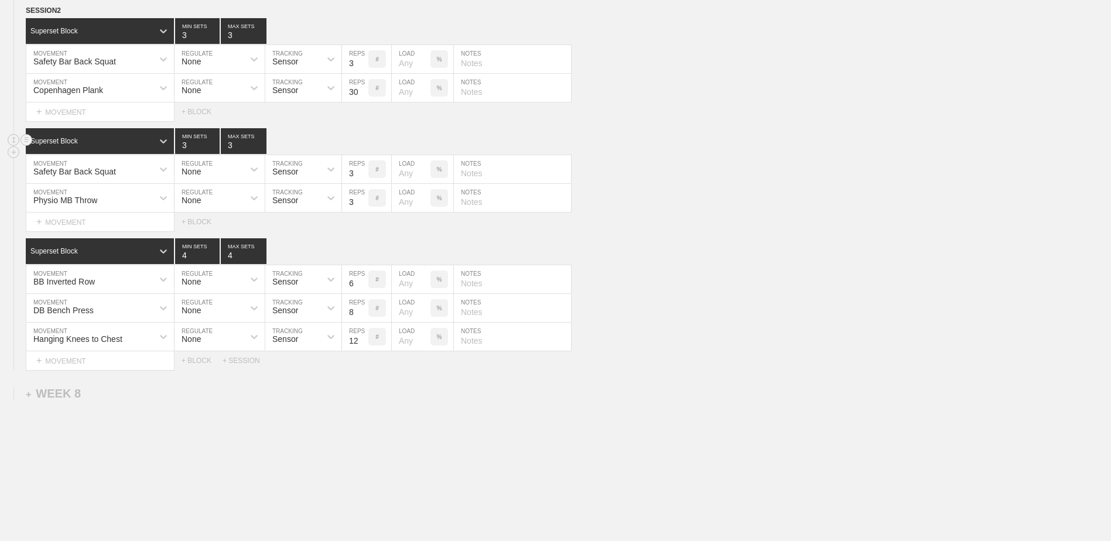
type input "4"
click at [214, 148] on input "4" at bounding box center [197, 141] width 45 height 26
type input "4"
click at [261, 147] on input "4" at bounding box center [244, 141] width 46 height 26
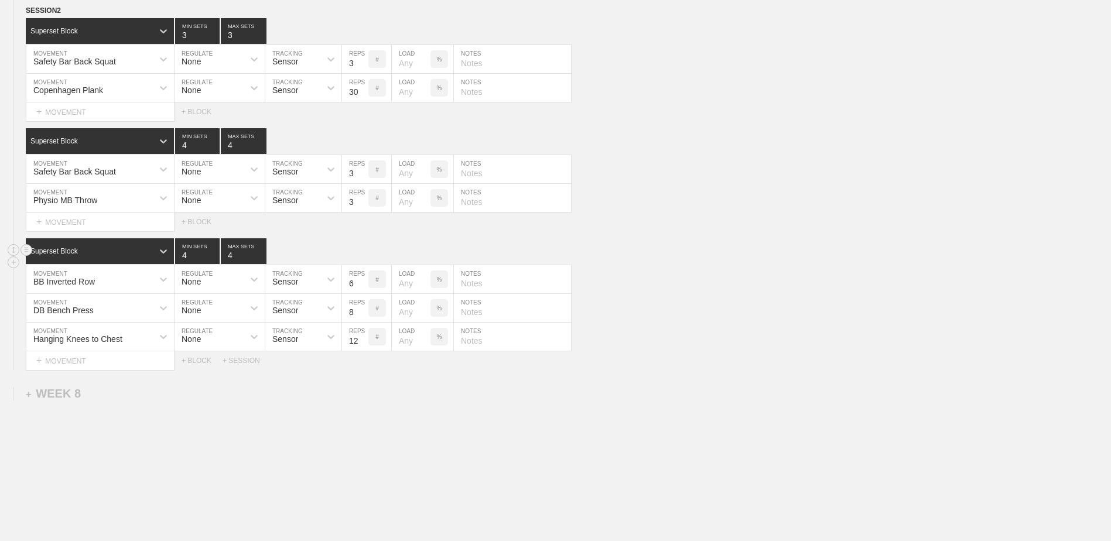
click at [339, 249] on div "Superset Block 4 MIN SETS 4 MAX SETS" at bounding box center [569, 251] width 1086 height 26
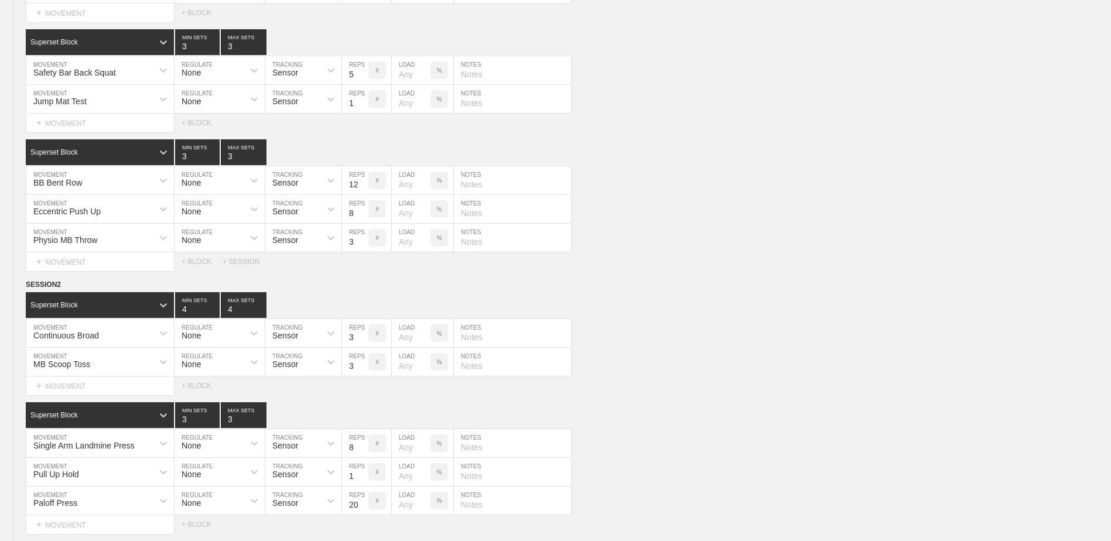
scroll to position [0, 0]
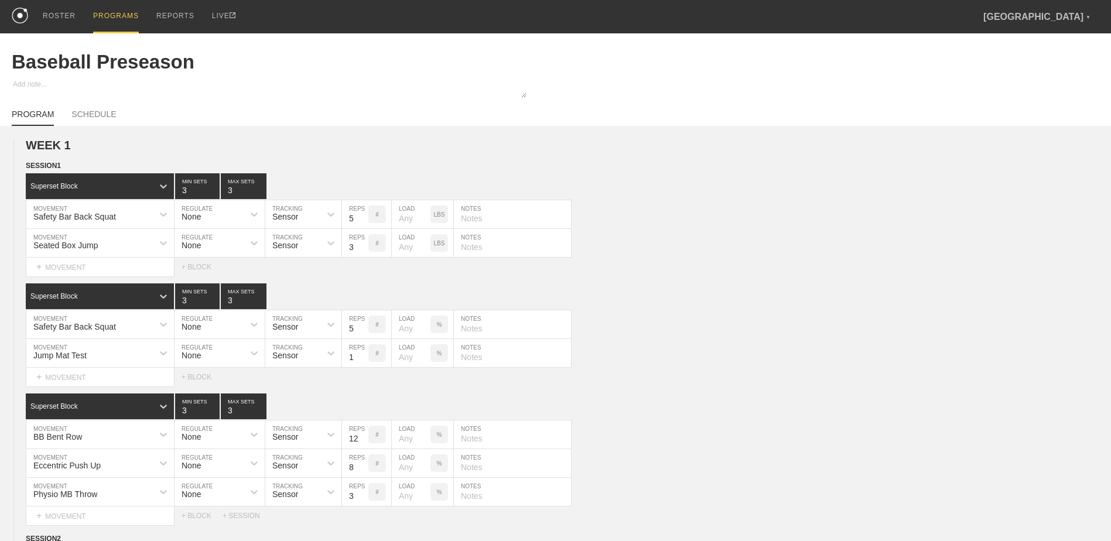
click at [116, 19] on div "PROGRAMS" at bounding box center [116, 16] width 46 height 33
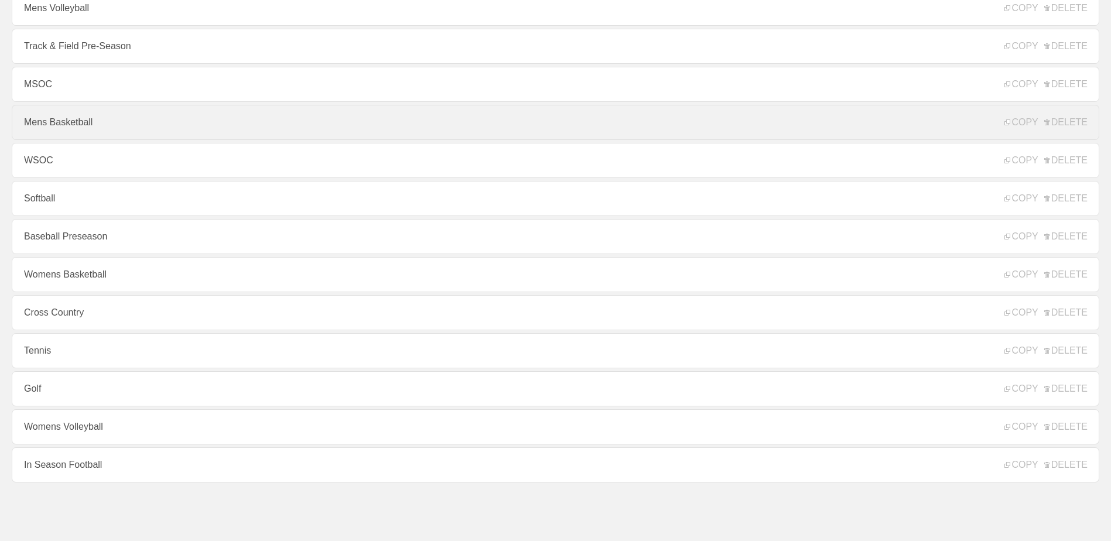
scroll to position [67, 0]
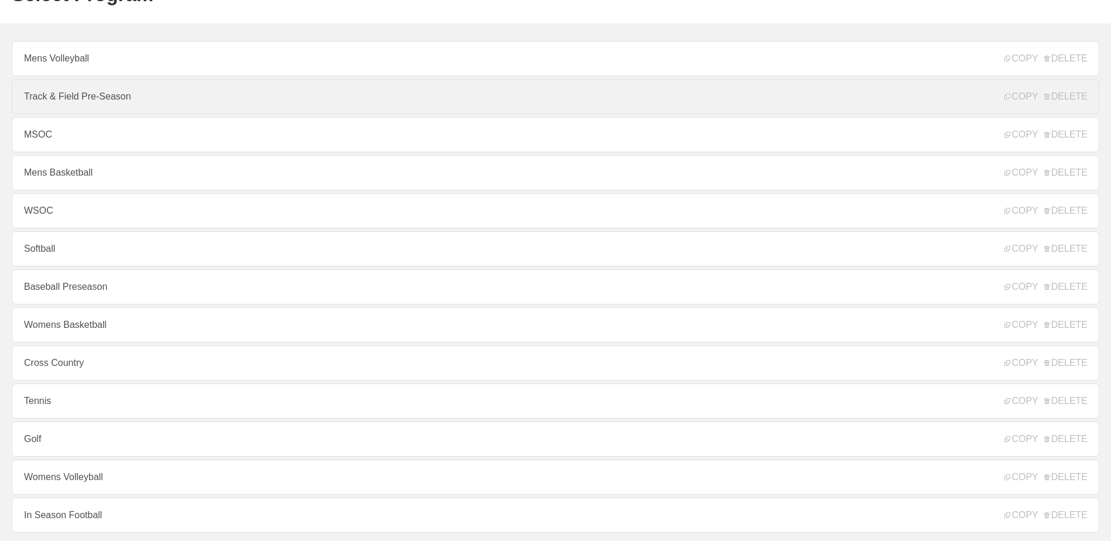
click at [118, 113] on link "Track & Field Pre-Season" at bounding box center [556, 96] width 1088 height 35
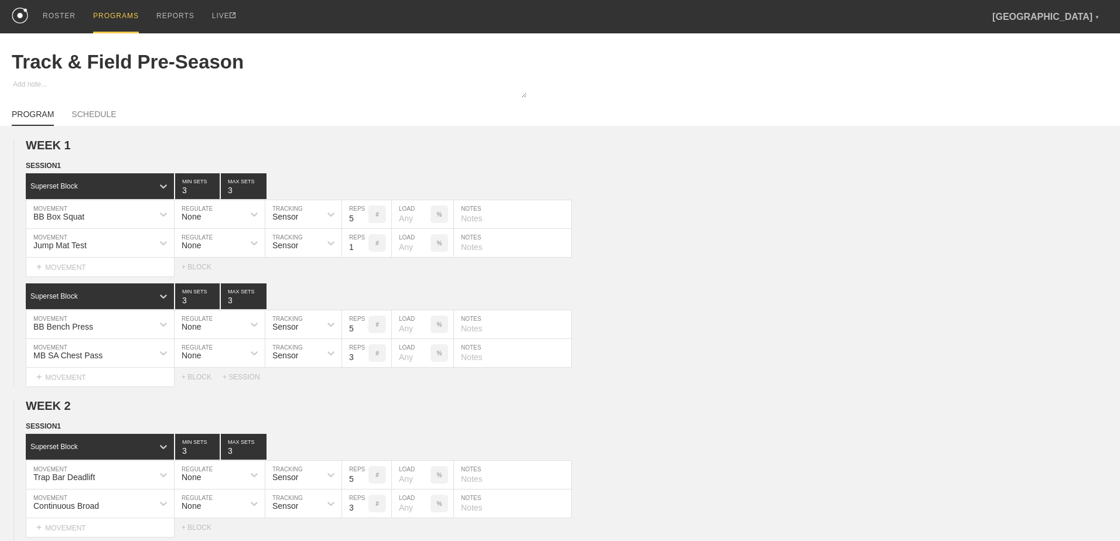
type textarea "x"
type input "Track & Field Pre-Season"
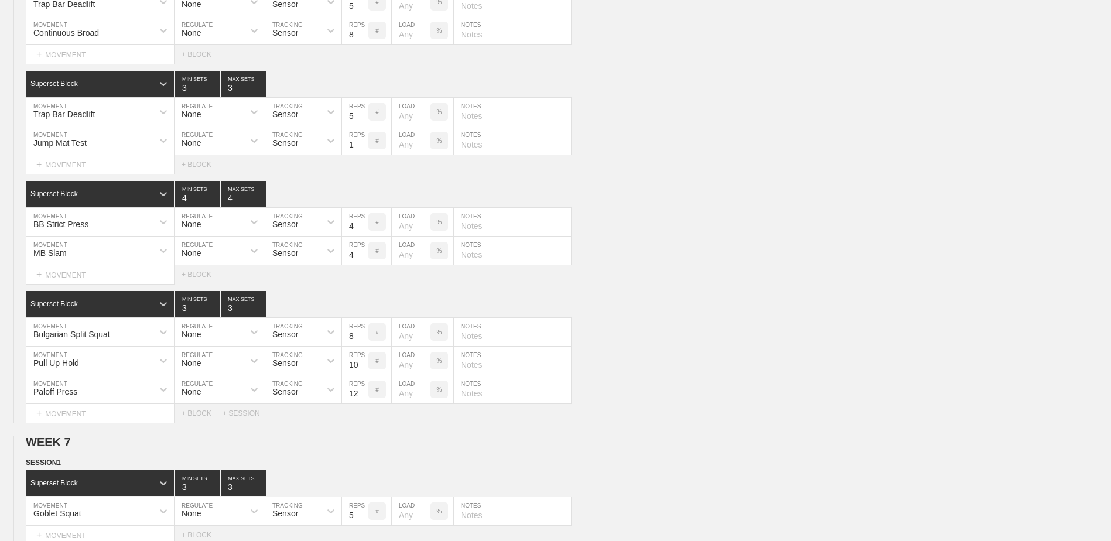
scroll to position [3637, 0]
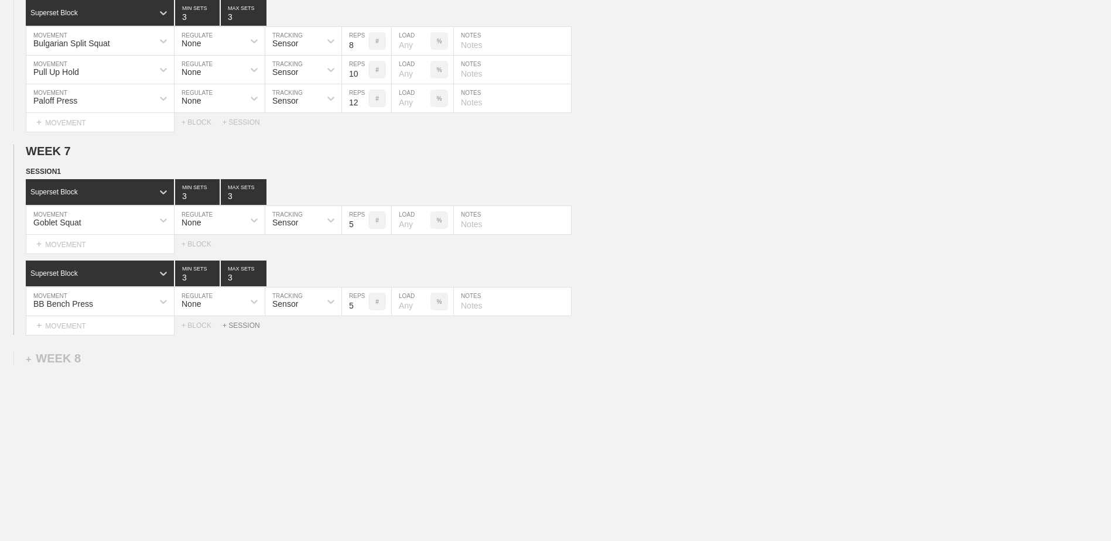
click at [241, 326] on div "+ SESSION" at bounding box center [246, 326] width 47 height 8
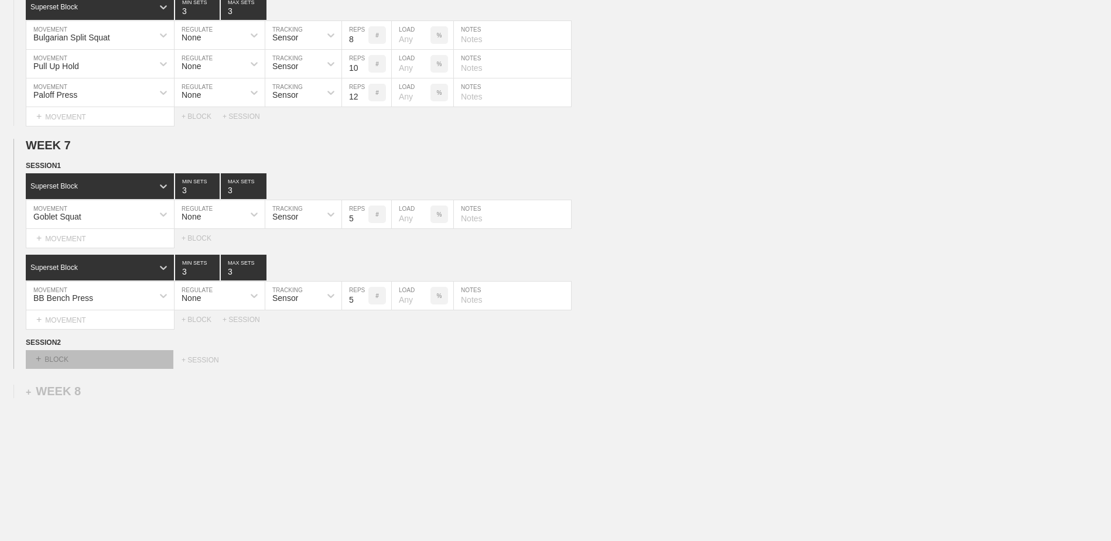
click at [135, 359] on div "+ BLOCK" at bounding box center [100, 359] width 148 height 19
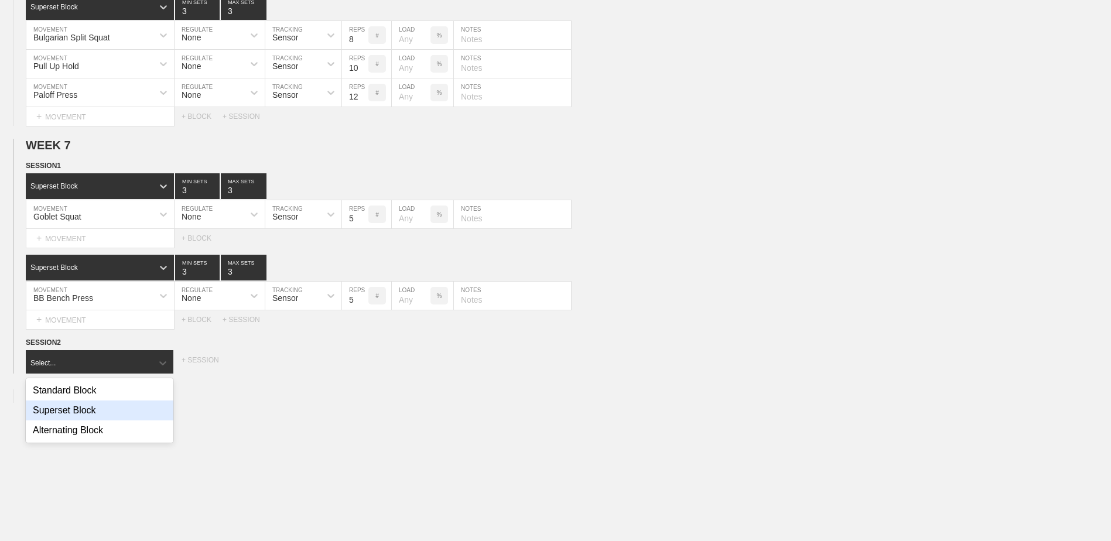
click at [110, 418] on div "Superset Block" at bounding box center [100, 411] width 148 height 20
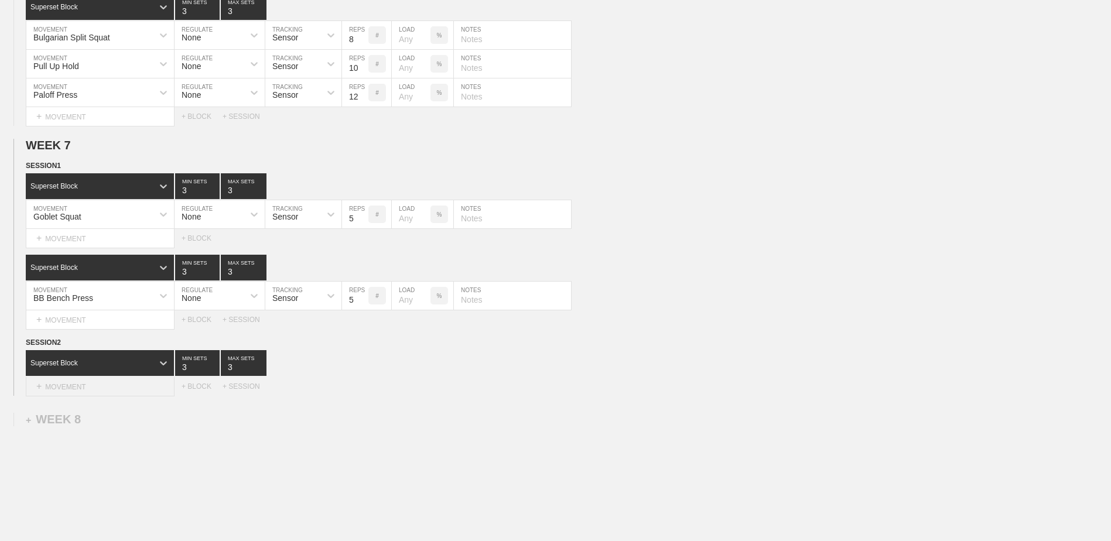
click at [114, 388] on div "+ MOVEMENT" at bounding box center [100, 386] width 149 height 19
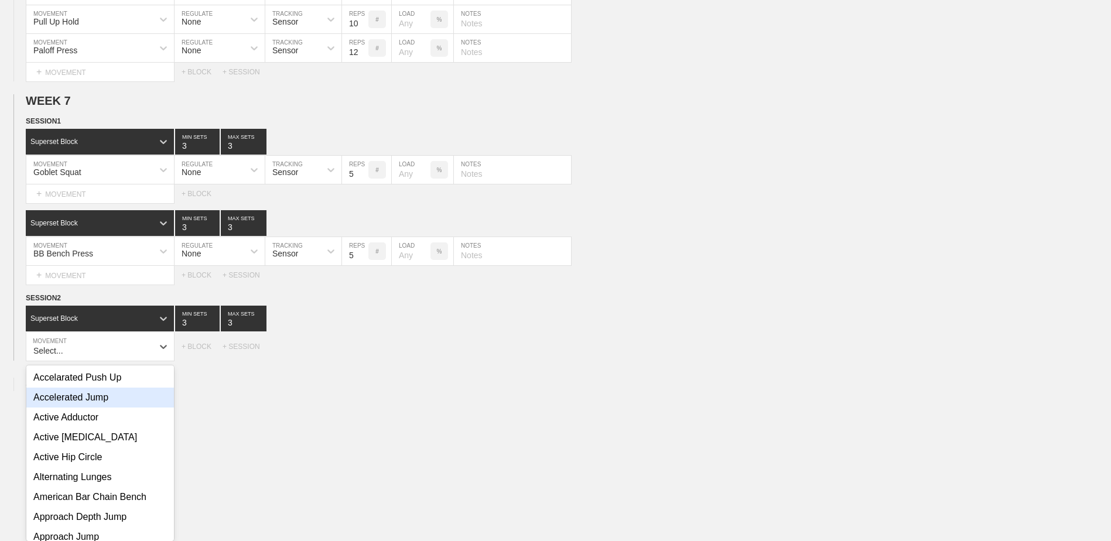
scroll to position [3691, 0]
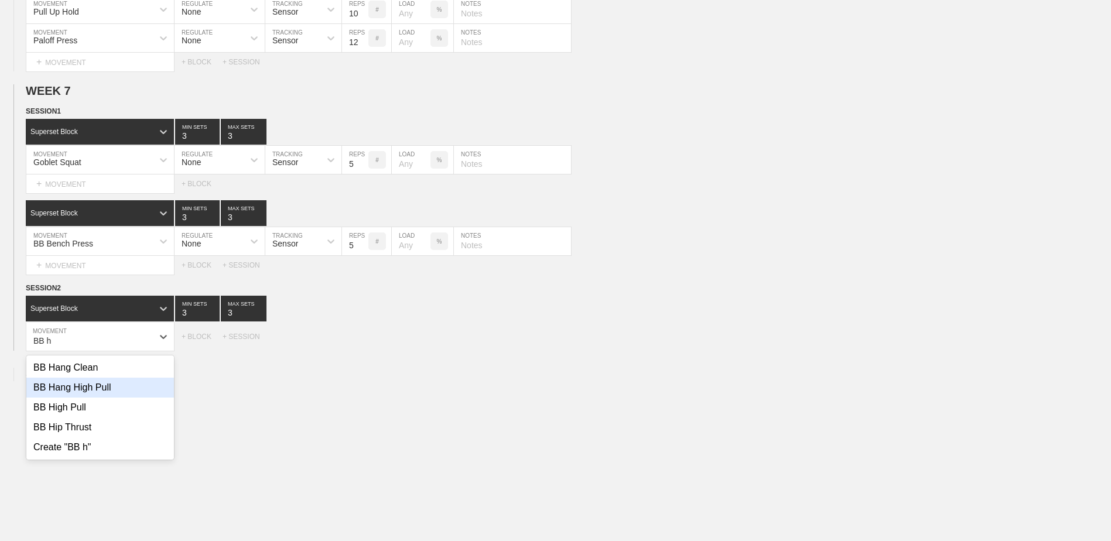
click at [130, 389] on div "BB Hang High Pull" at bounding box center [100, 388] width 148 height 20
type input "BB h"
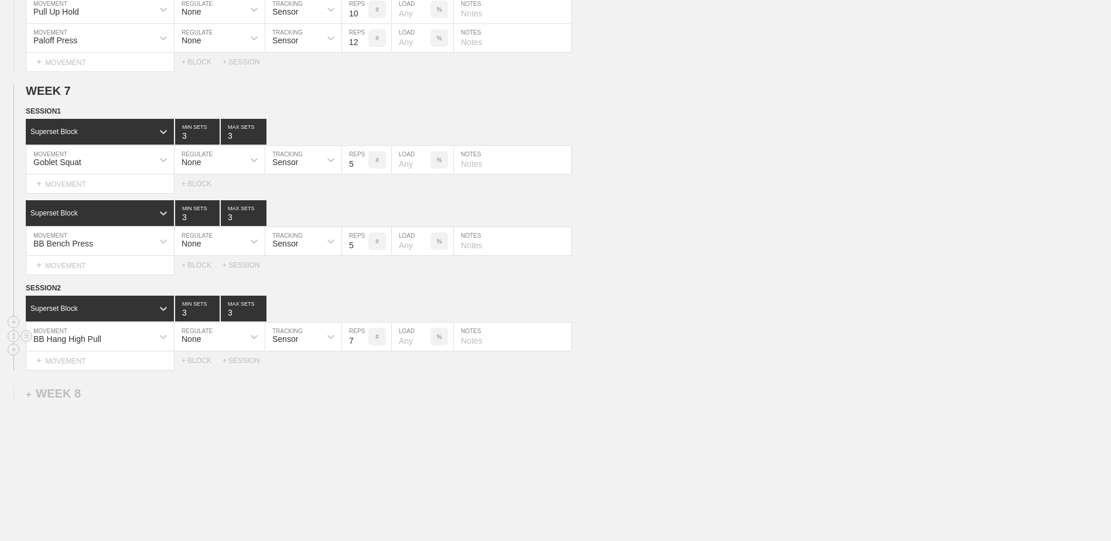
click at [363, 348] on input "7" at bounding box center [355, 337] width 26 height 28
click at [363, 348] on input "6" at bounding box center [355, 337] width 26 height 28
click at [363, 348] on input "5" at bounding box center [355, 337] width 26 height 28
click at [363, 348] on input "4" at bounding box center [355, 337] width 26 height 28
type input "3"
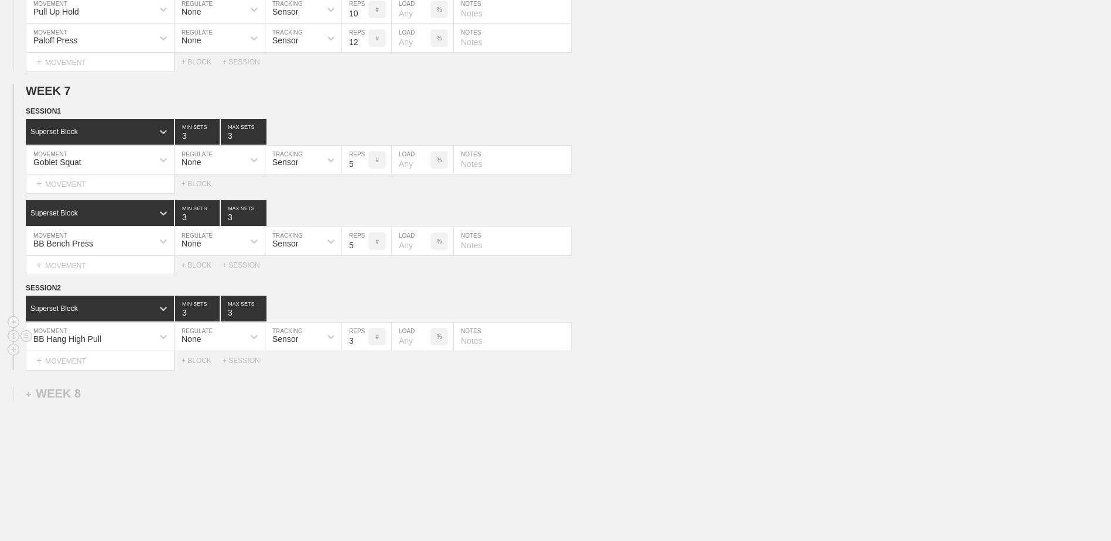
click at [363, 348] on input "3" at bounding box center [355, 337] width 26 height 28
click at [86, 362] on div "+ MOVEMENT" at bounding box center [100, 361] width 149 height 19
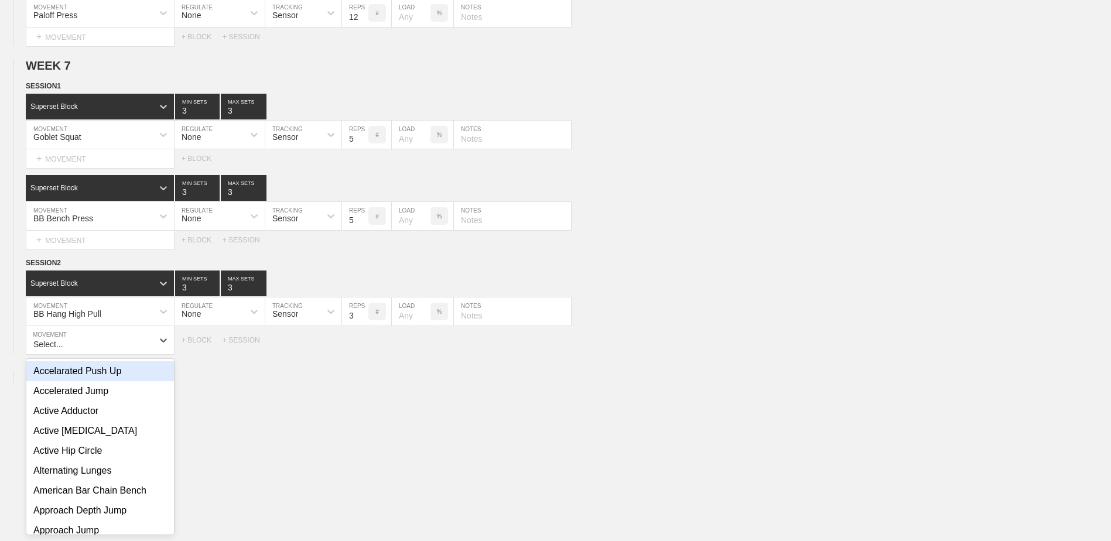
scroll to position [3720, 0]
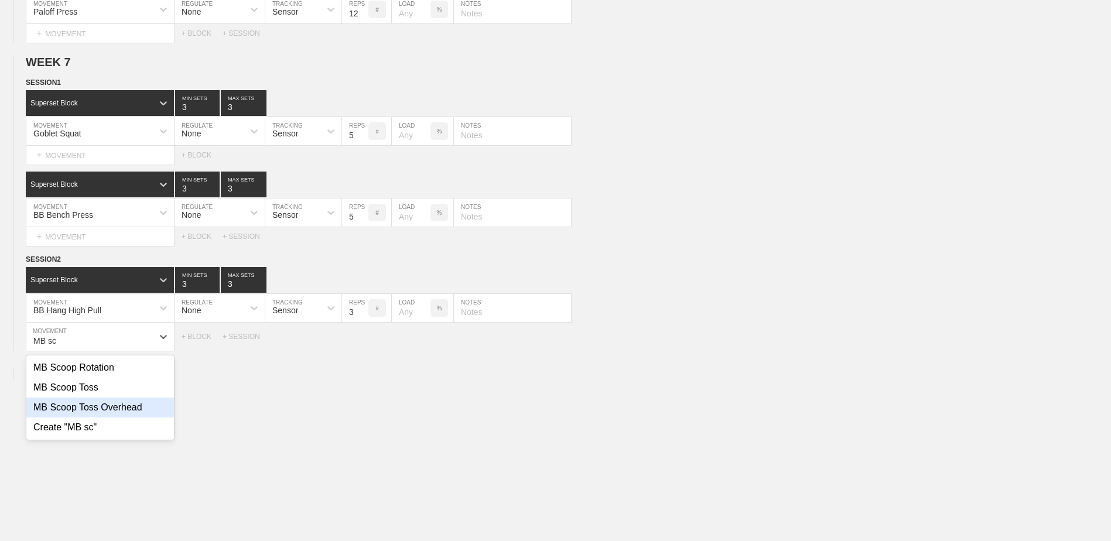
click at [50, 417] on div "MB Scoop Toss Overhead" at bounding box center [100, 408] width 148 height 20
type input "MB sc"
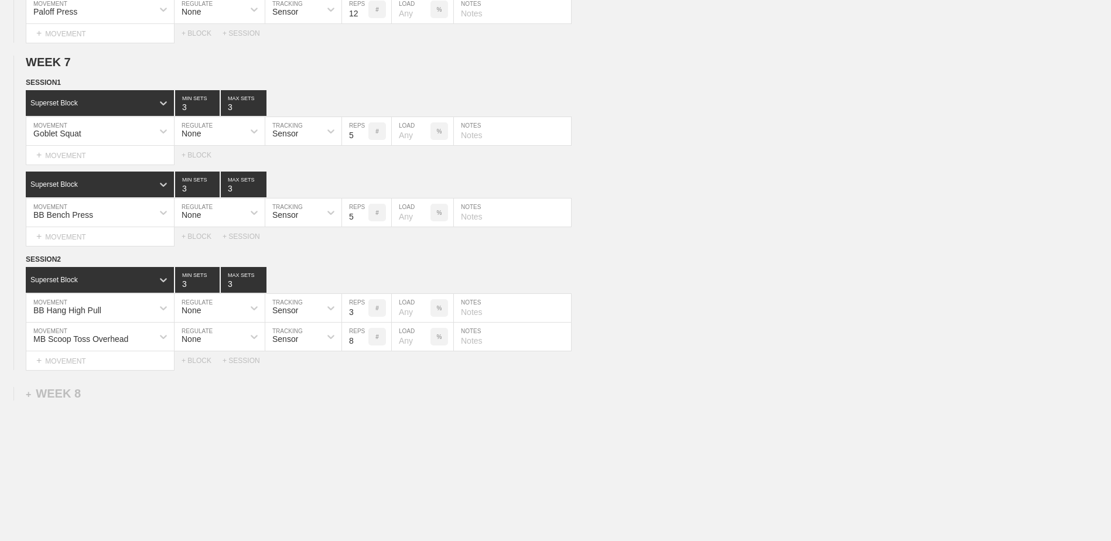
drag, startPoint x: 207, startPoint y: 367, endPoint x: 203, endPoint y: 371, distance: 6.2
click at [207, 365] on div "+ BLOCK" at bounding box center [202, 361] width 41 height 8
click at [104, 401] on div "Standard Block" at bounding box center [100, 390] width 148 height 26
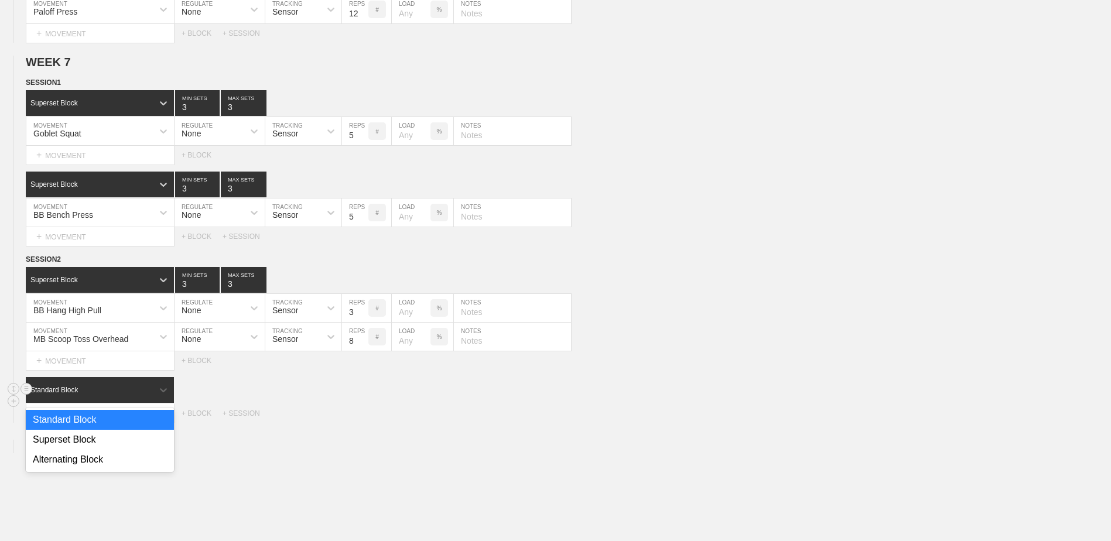
click at [92, 446] on div "Superset Block" at bounding box center [100, 440] width 148 height 20
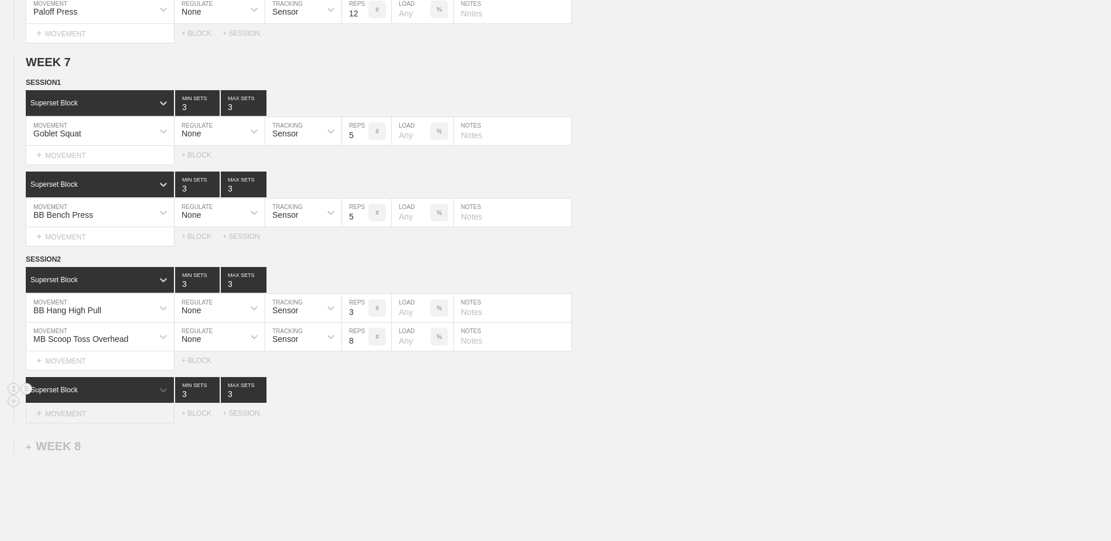
click at [99, 412] on div "+ MOVEMENT" at bounding box center [100, 413] width 149 height 19
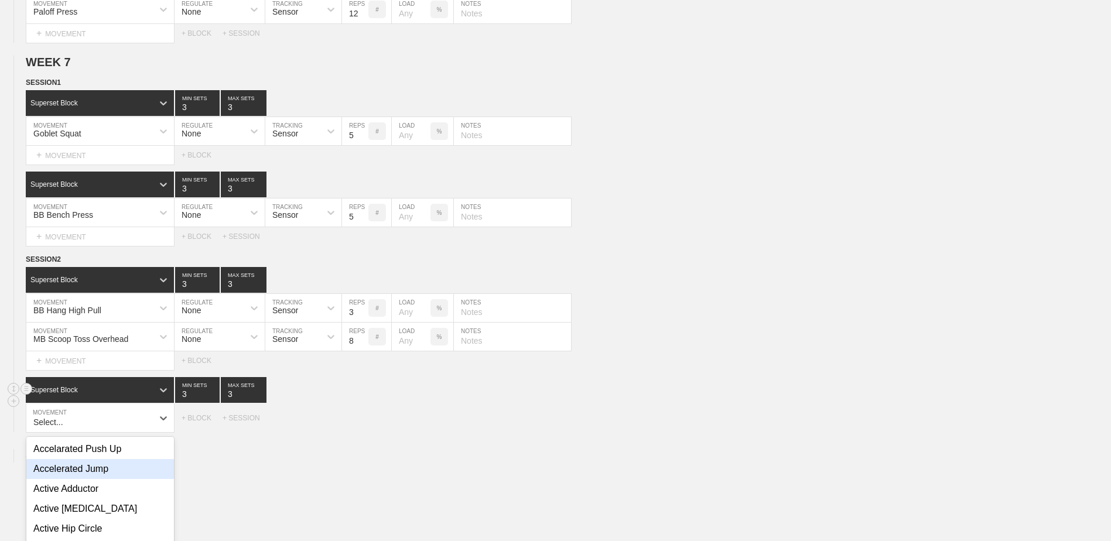
scroll to position [3801, 0]
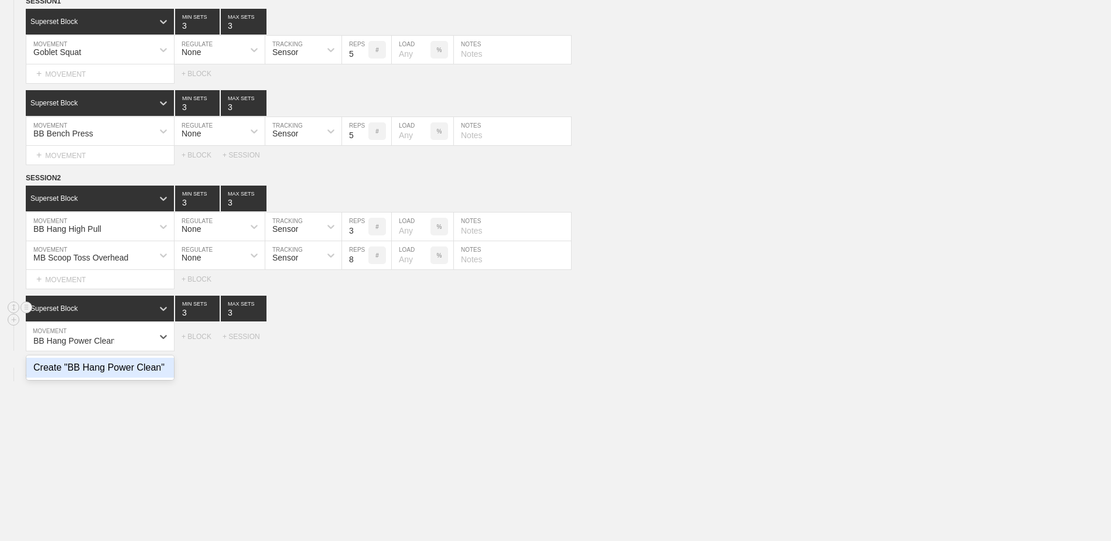
click at [85, 373] on div "Create "BB Hang Power Clean"" at bounding box center [100, 368] width 148 height 20
type input "BB Hang Power Clean"
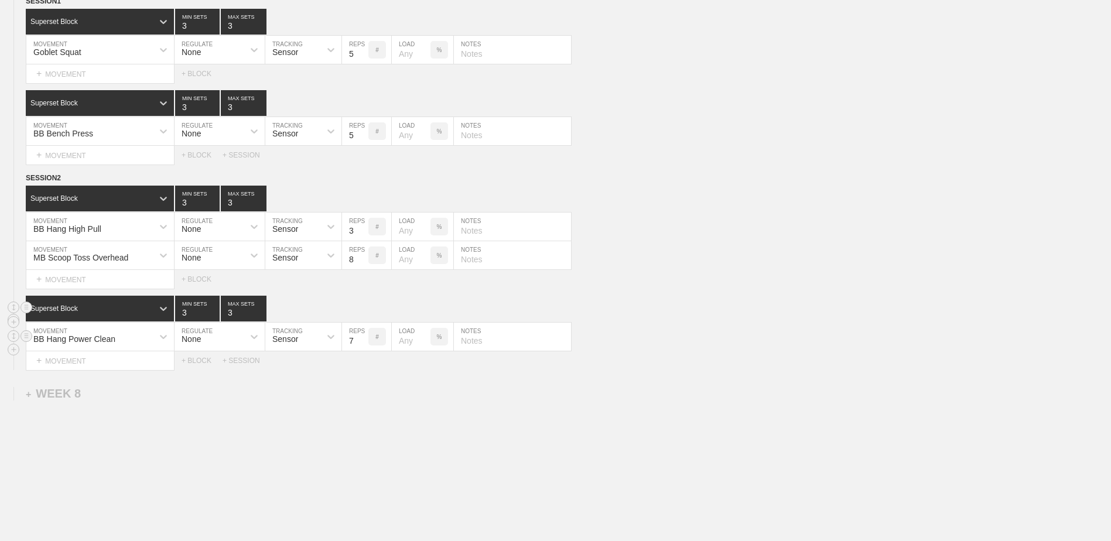
click at [363, 348] on input "7" at bounding box center [355, 337] width 26 height 28
click at [363, 348] on input "6" at bounding box center [355, 337] width 26 height 28
click at [363, 348] on input "5" at bounding box center [355, 337] width 26 height 28
click at [363, 348] on input "4" at bounding box center [355, 337] width 26 height 28
type input "3"
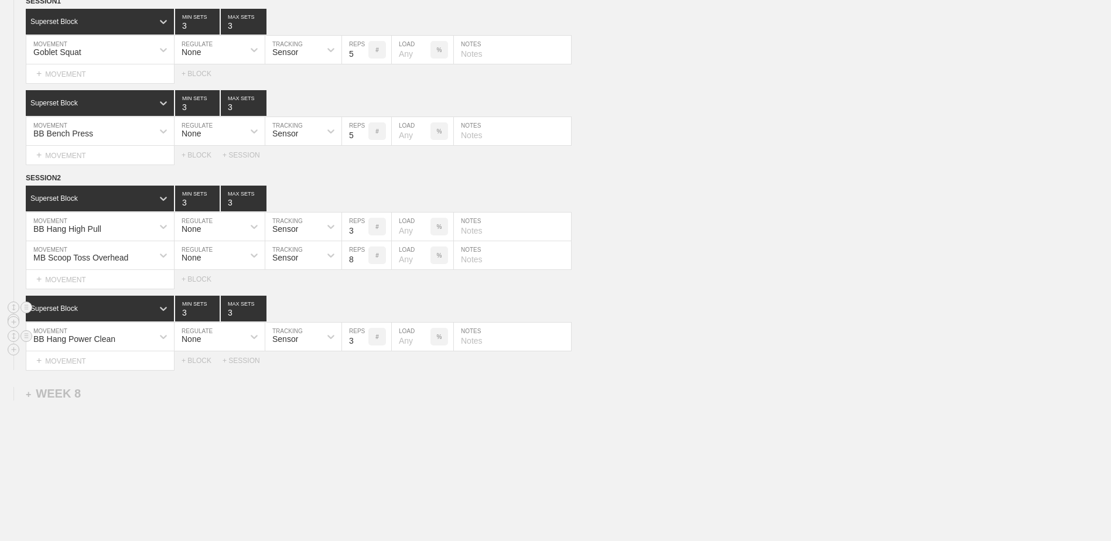
click at [363, 348] on input "3" at bounding box center [355, 337] width 26 height 28
click at [166, 369] on div "+ MOVEMENT" at bounding box center [100, 361] width 149 height 19
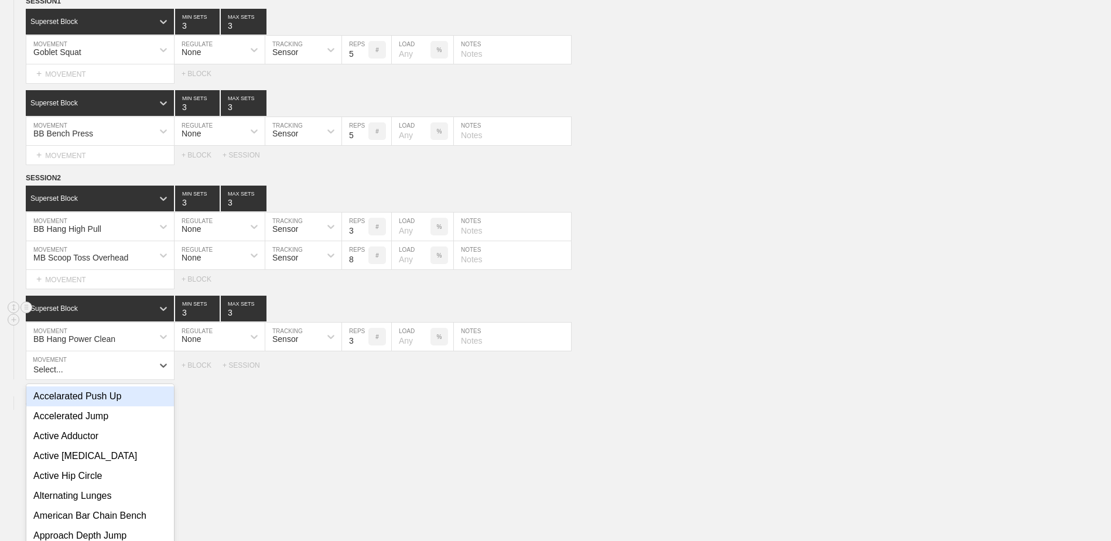
scroll to position [3830, 0]
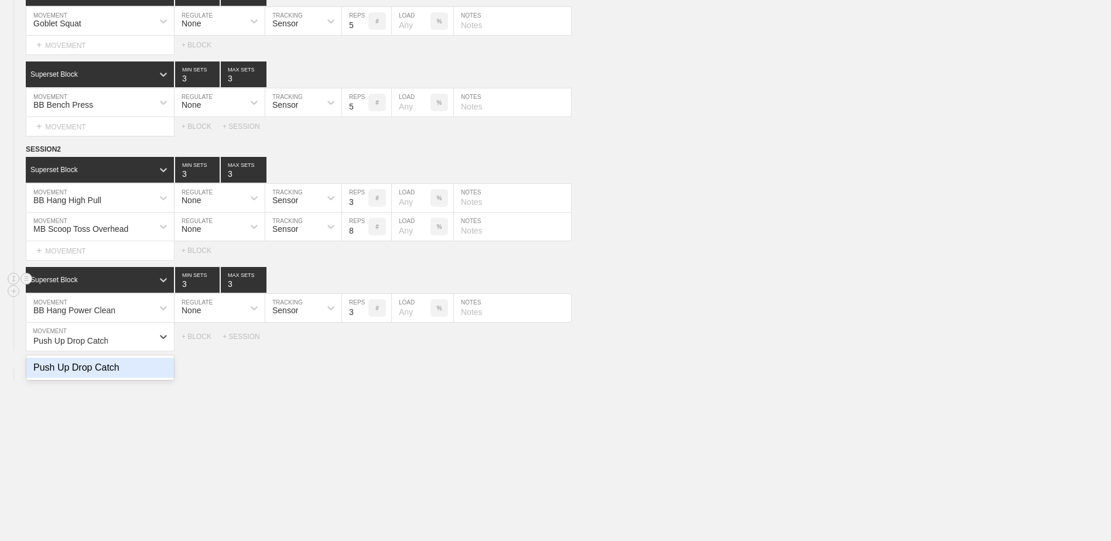
click at [166, 369] on div "Push Up Drop Catch" at bounding box center [100, 368] width 148 height 20
type input "Push Up Drop Catch"
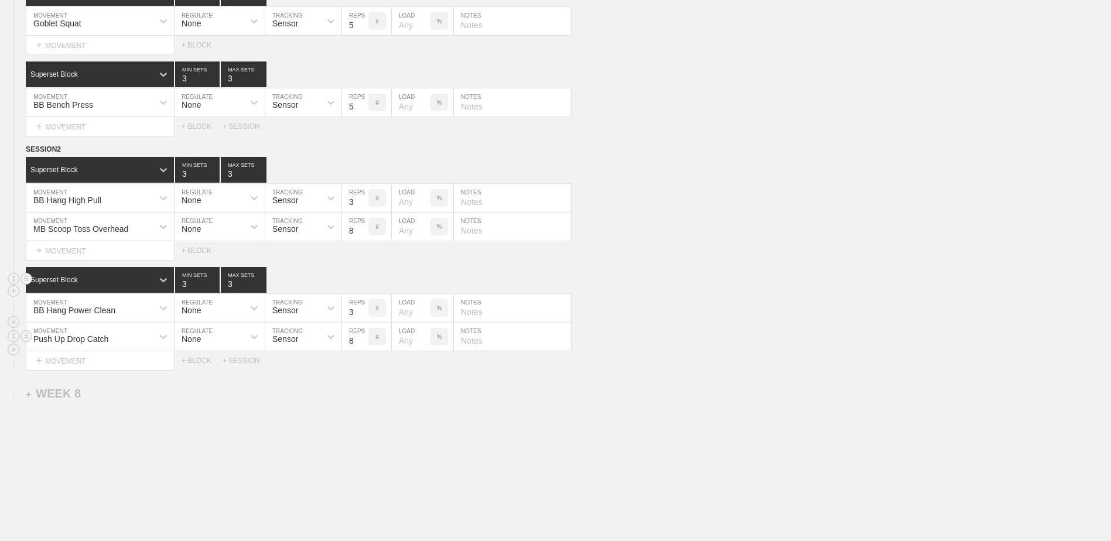
click at [361, 351] on input "8" at bounding box center [355, 337] width 26 height 28
click at [362, 346] on input "7" at bounding box center [355, 337] width 26 height 28
click at [362, 346] on input "6" at bounding box center [355, 337] width 26 height 28
click at [362, 346] on input "5" at bounding box center [355, 337] width 26 height 28
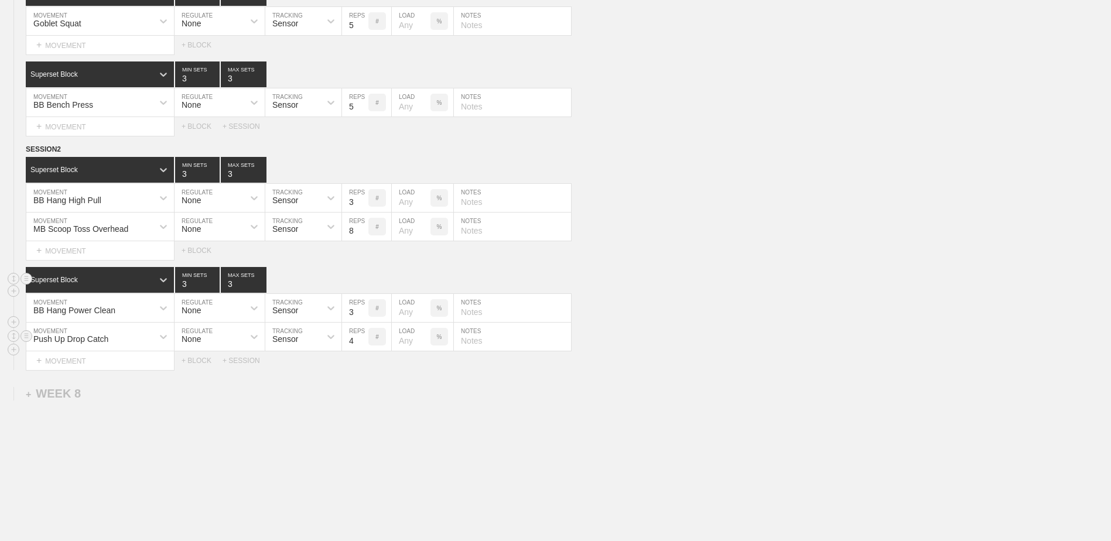
click at [362, 346] on input "4" at bounding box center [355, 337] width 26 height 28
type input "3"
click at [362, 346] on input "3" at bounding box center [355, 337] width 26 height 28
click at [203, 364] on div "+ BLOCK" at bounding box center [202, 361] width 41 height 8
click at [128, 395] on div "Standard Block" at bounding box center [89, 390] width 127 height 11
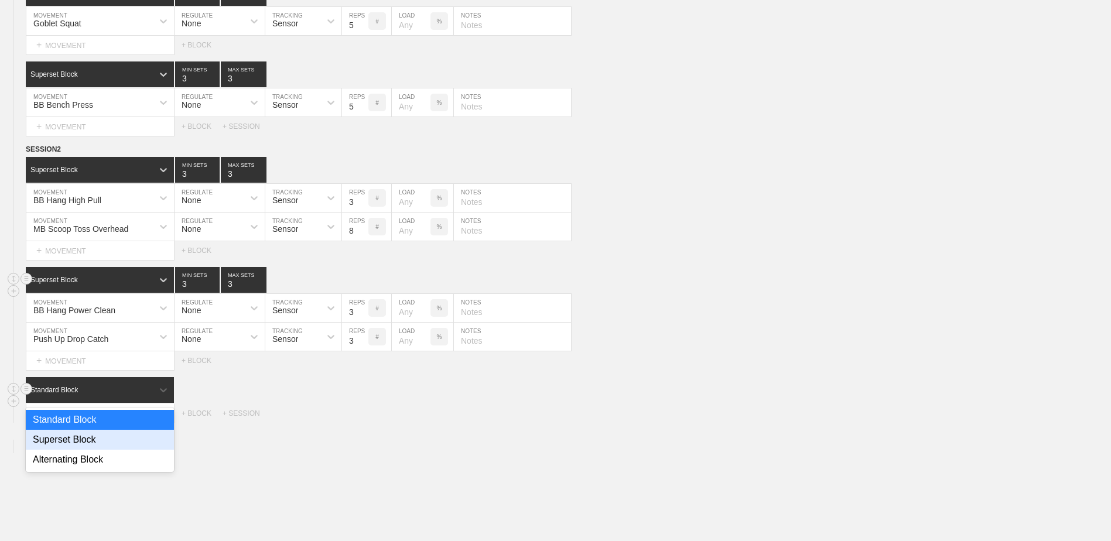
click at [115, 450] on div "Superset Block" at bounding box center [100, 440] width 148 height 20
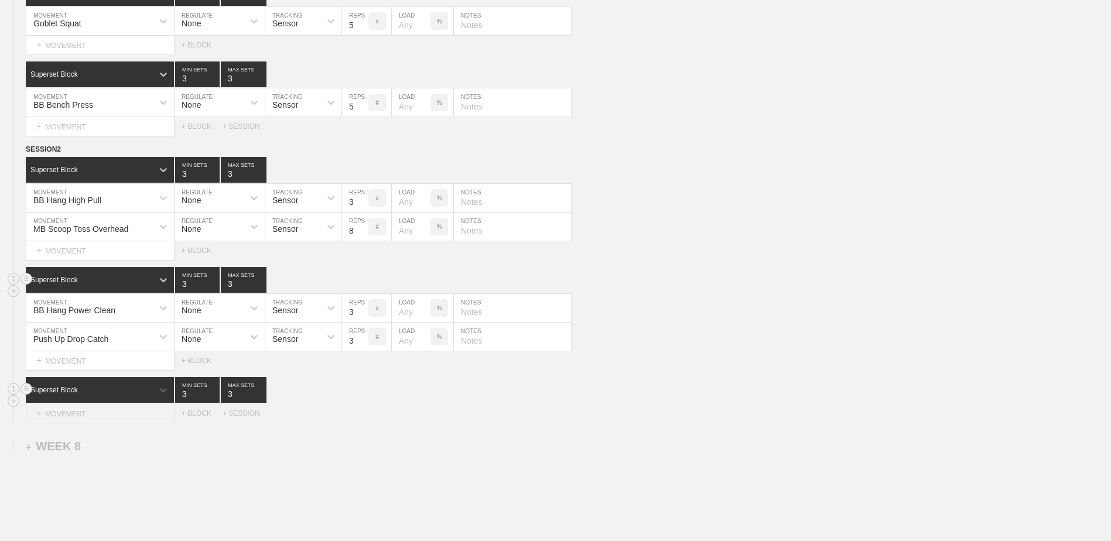
click at [115, 418] on div "+ MOVEMENT" at bounding box center [100, 413] width 149 height 19
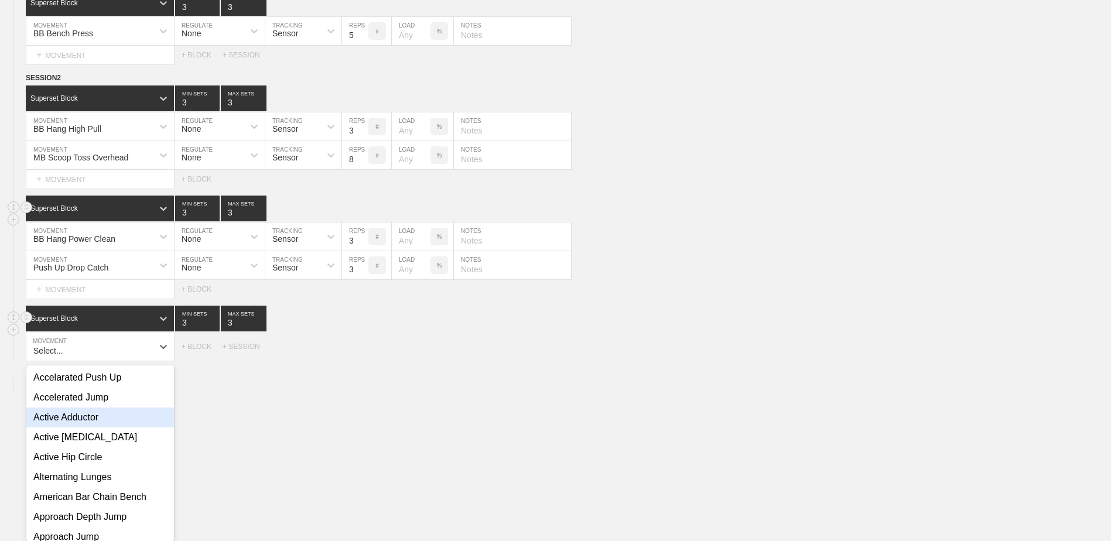
scroll to position [3911, 0]
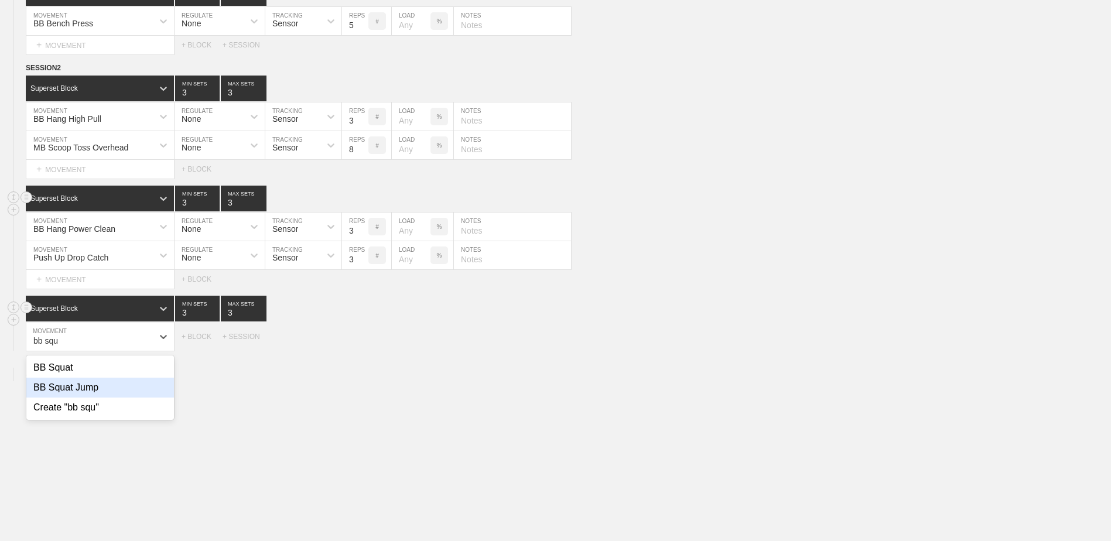
click at [110, 393] on div "BB Squat Jump" at bounding box center [100, 388] width 148 height 20
type input "bb squ"
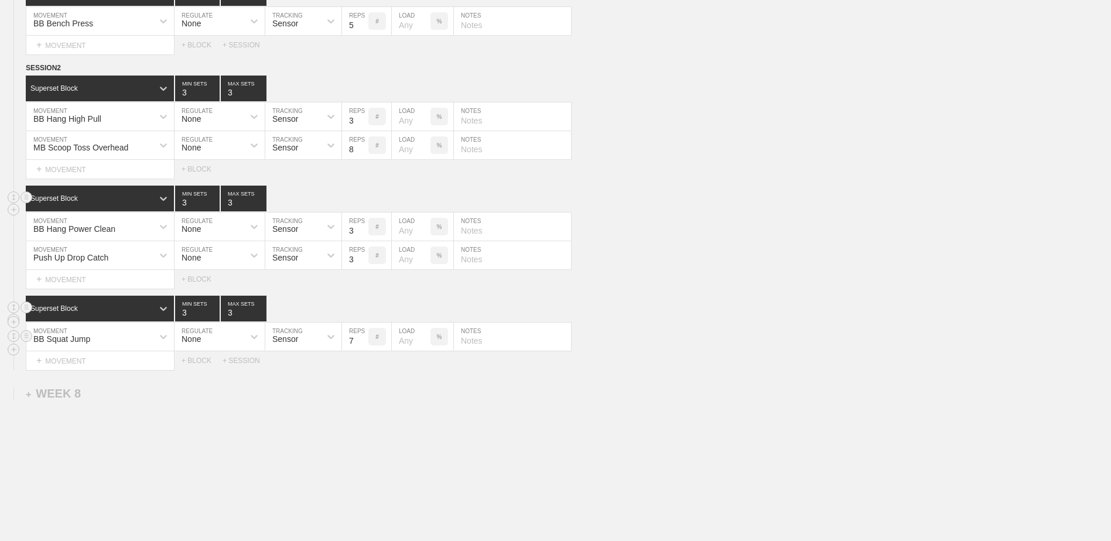
click at [364, 346] on input "7" at bounding box center [355, 337] width 26 height 28
click at [364, 346] on input "6" at bounding box center [355, 337] width 26 height 28
click at [364, 346] on input "5" at bounding box center [355, 337] width 26 height 28
click at [364, 346] on input "4" at bounding box center [355, 337] width 26 height 28
type input "3"
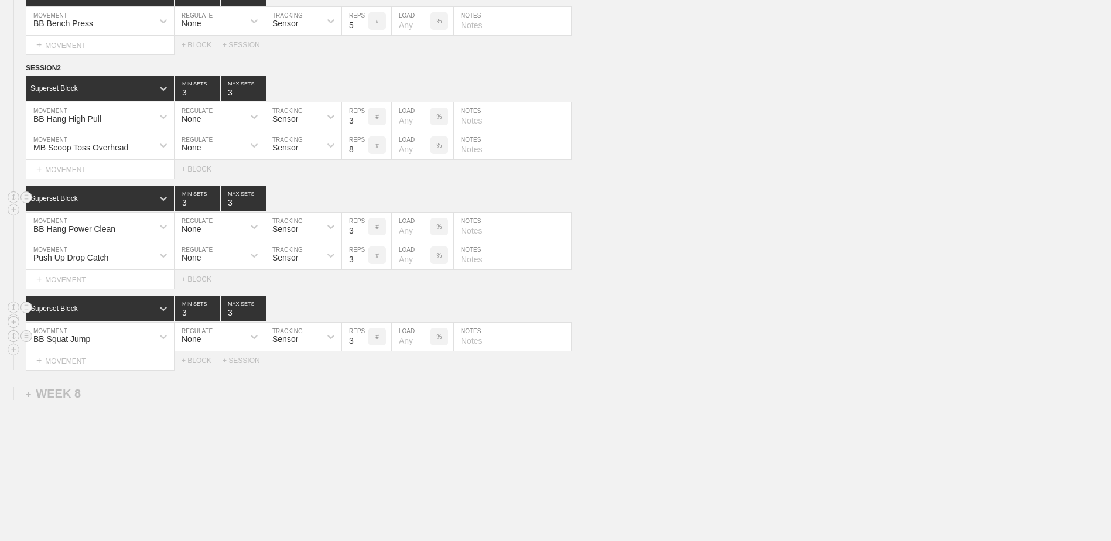
click at [364, 346] on input "3" at bounding box center [355, 337] width 26 height 28
click at [132, 364] on div "+ MOVEMENT" at bounding box center [100, 361] width 149 height 19
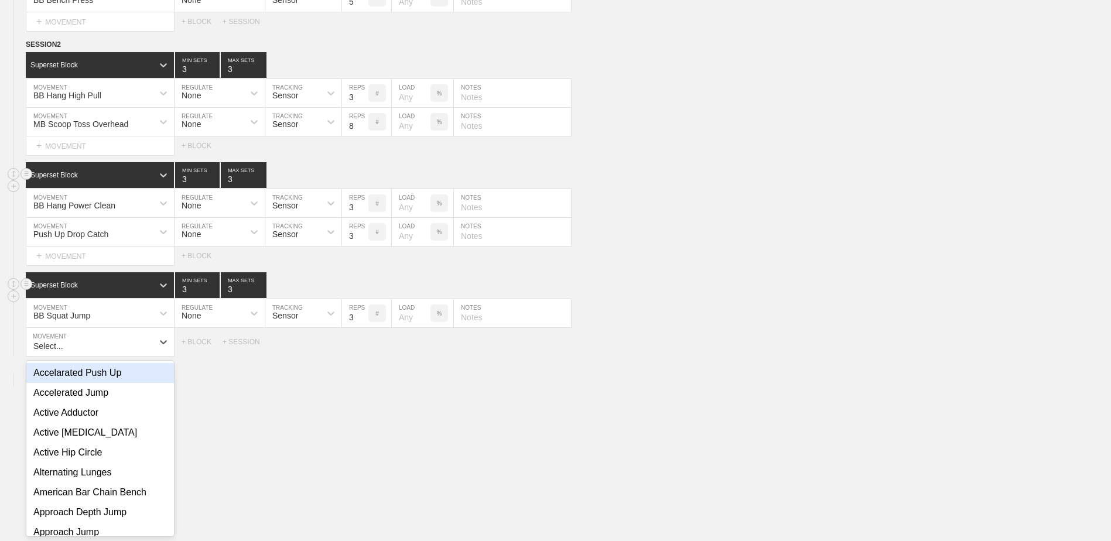
scroll to position [3940, 0]
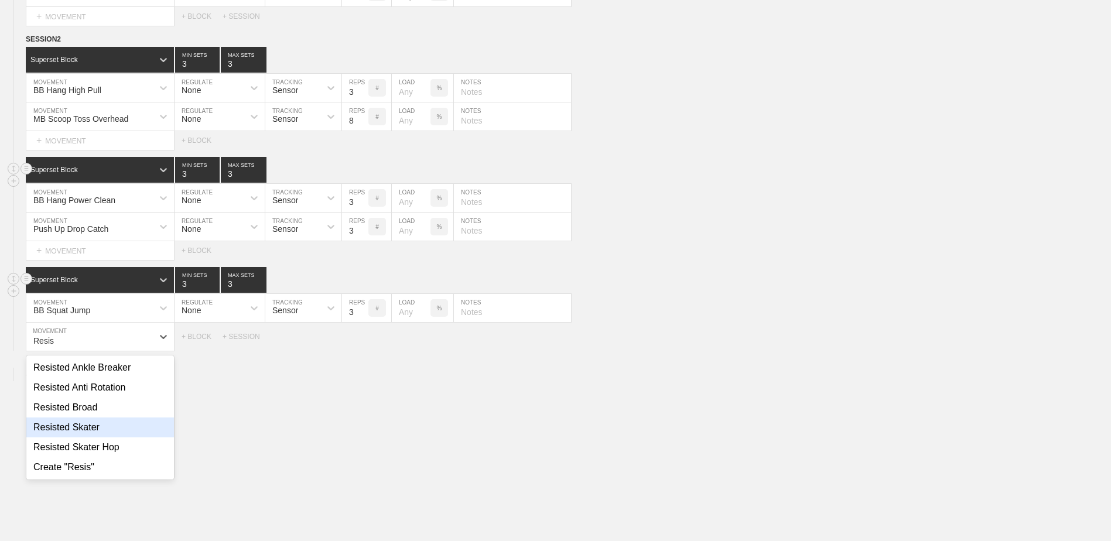
click at [132, 438] on div "Resisted Skater" at bounding box center [100, 428] width 148 height 20
type input "Resis"
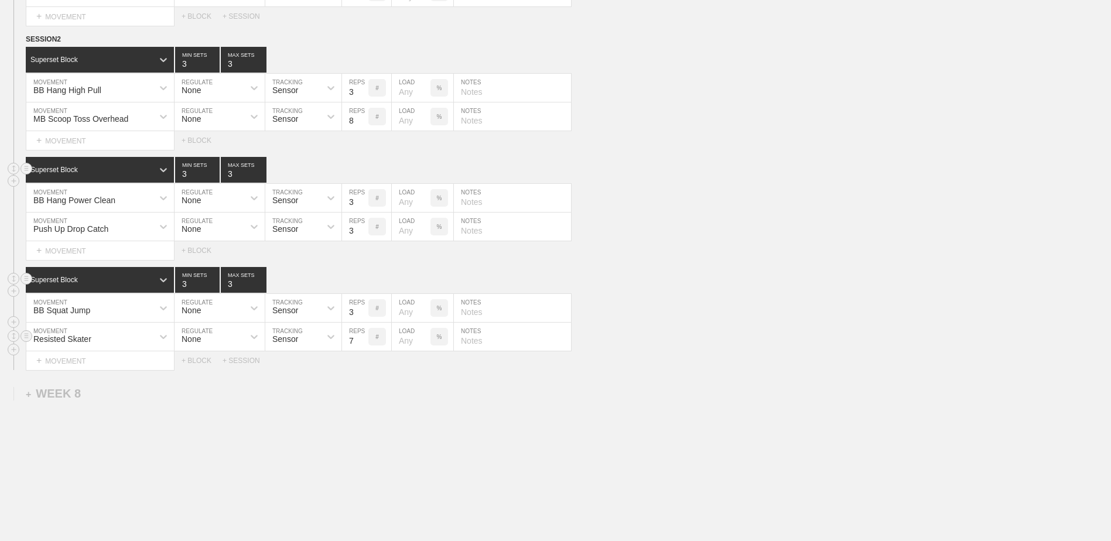
click at [363, 347] on input "7" at bounding box center [355, 337] width 26 height 28
click at [363, 347] on input "6" at bounding box center [355, 337] width 26 height 28
click at [363, 347] on input "5" at bounding box center [355, 337] width 26 height 28
click at [363, 347] on input "4" at bounding box center [355, 337] width 26 height 28
type input "3"
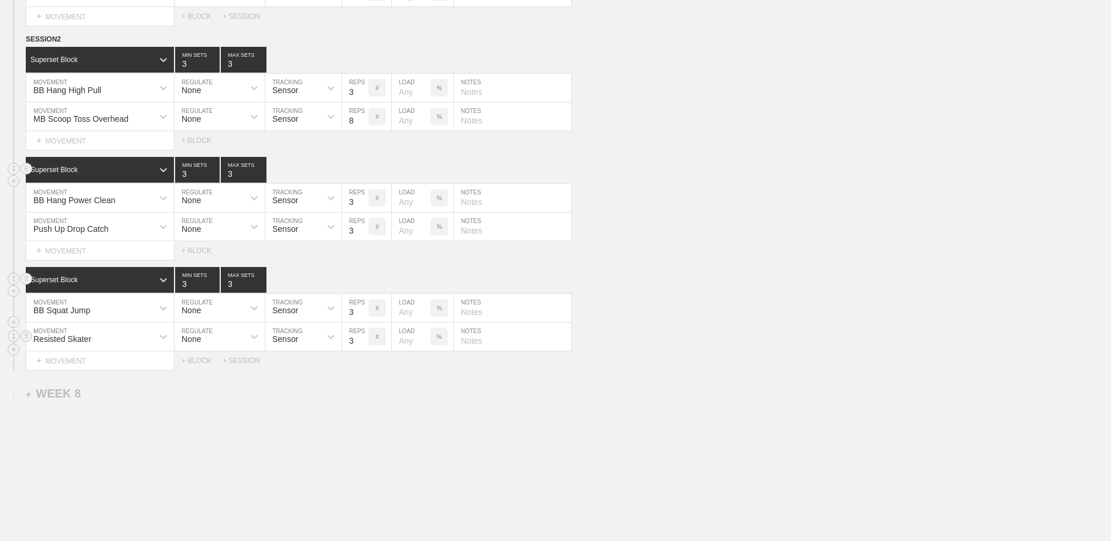
click at [363, 347] on input "3" at bounding box center [355, 337] width 26 height 28
